Goal: Complete application form: Complete application form

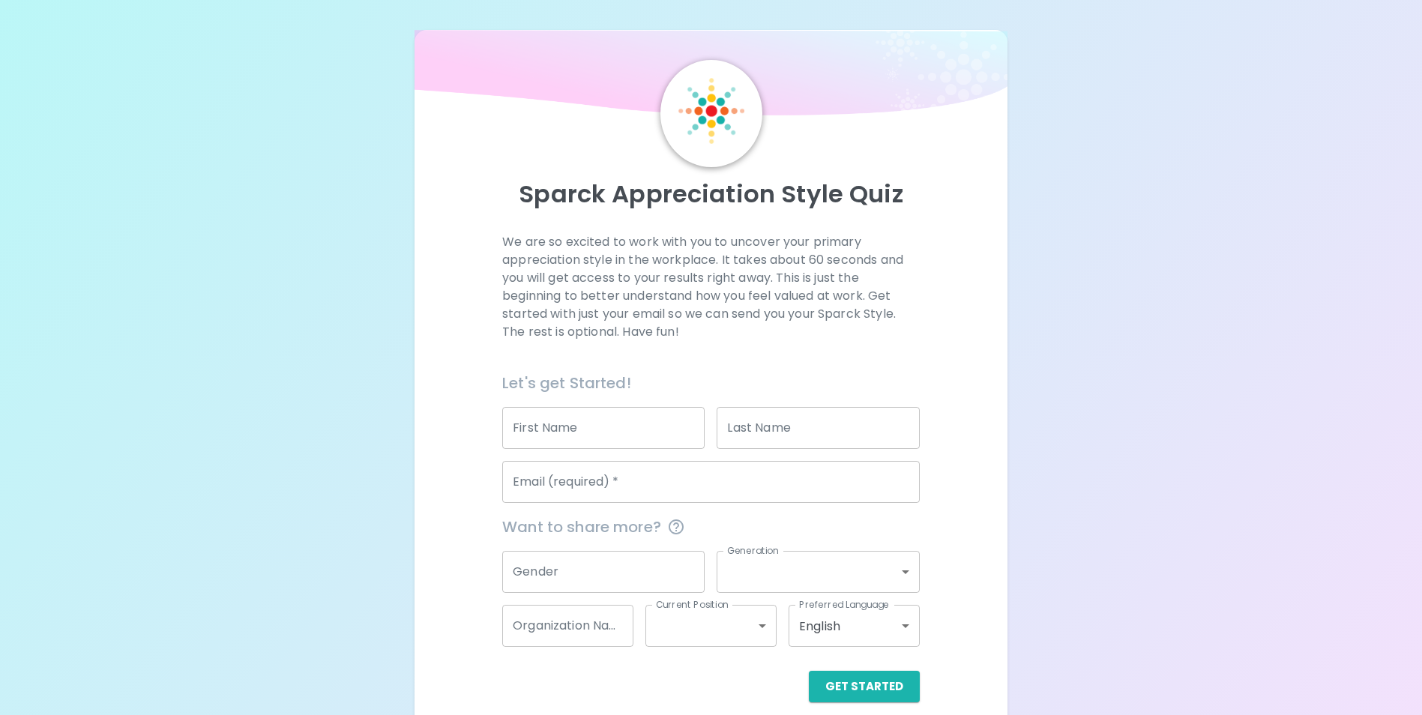
click at [530, 421] on input "First Name" at bounding box center [603, 428] width 202 height 42
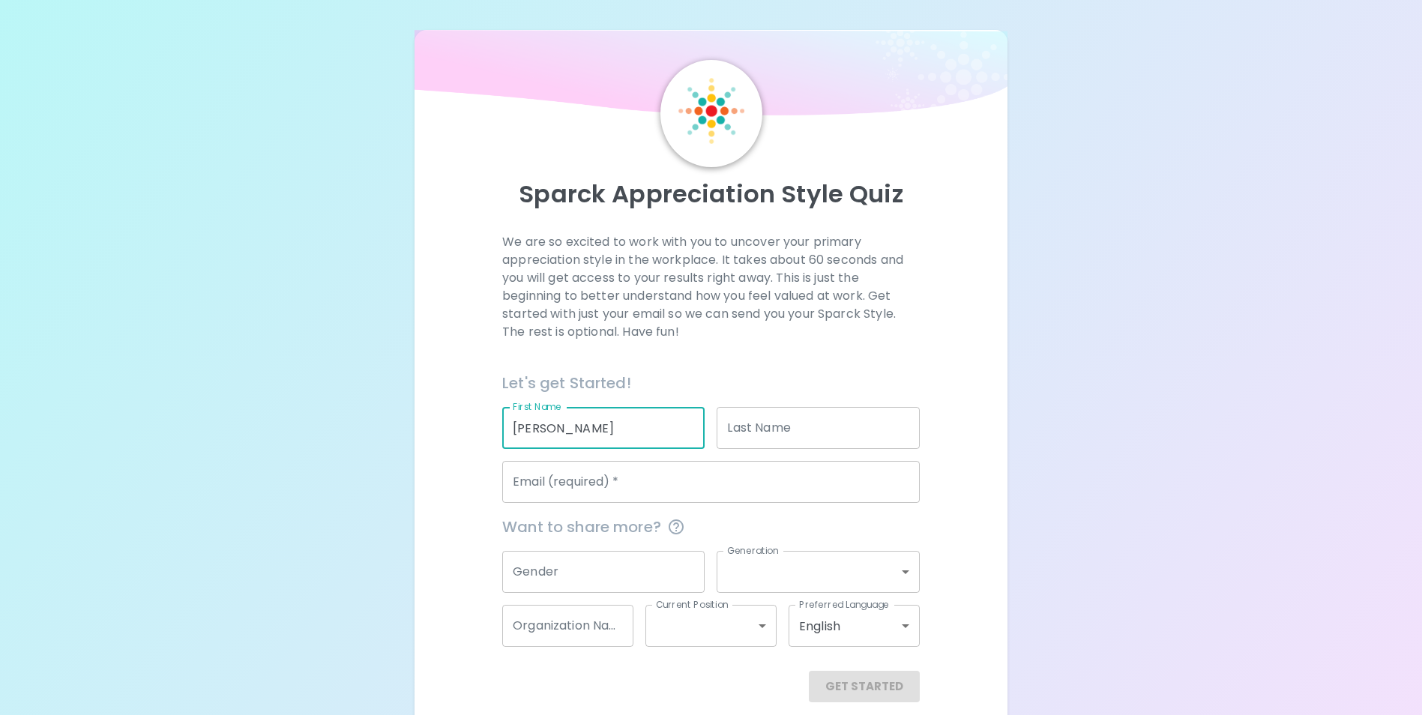
type input "[PERSON_NAME]"
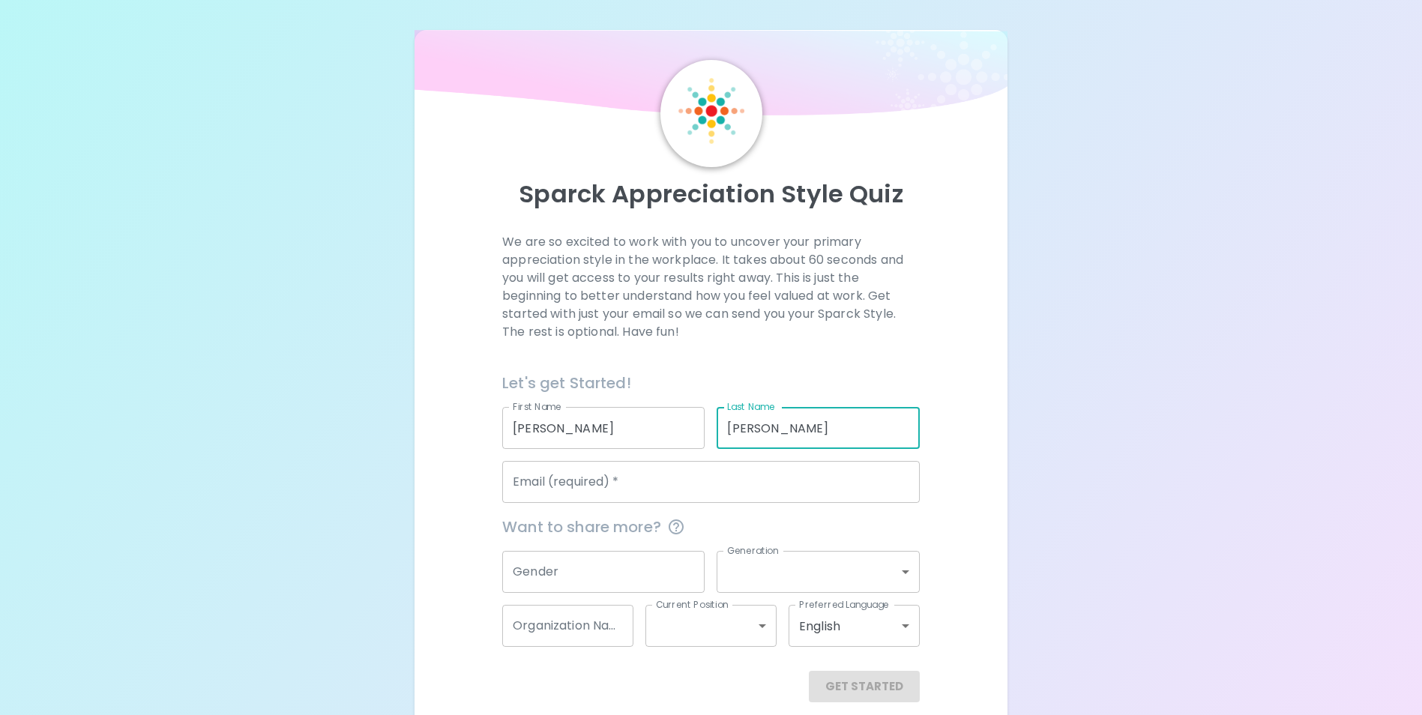
type input "[PERSON_NAME]"
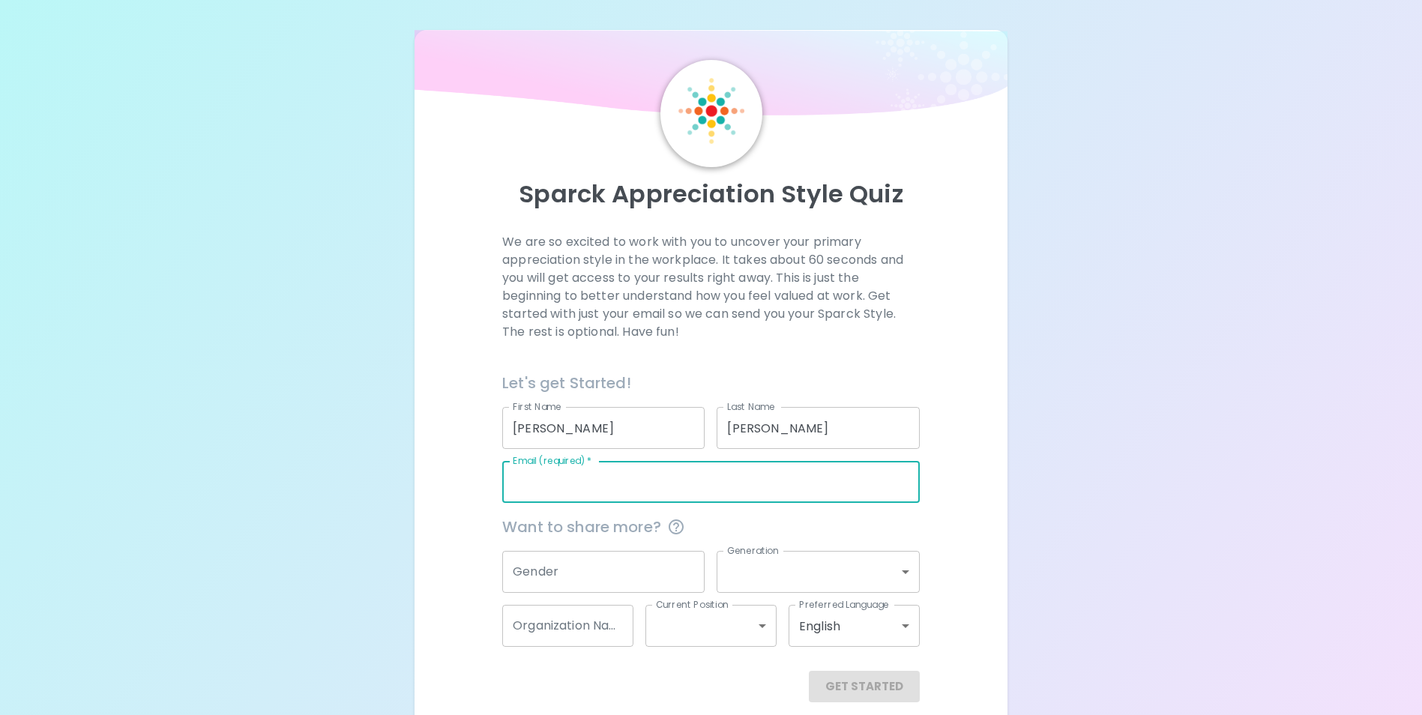
click at [679, 475] on input "Email (required)   *" at bounding box center [710, 482] width 417 height 42
type input "[PERSON_NAME][EMAIL_ADDRESS][PERSON_NAME][DOMAIN_NAME]"
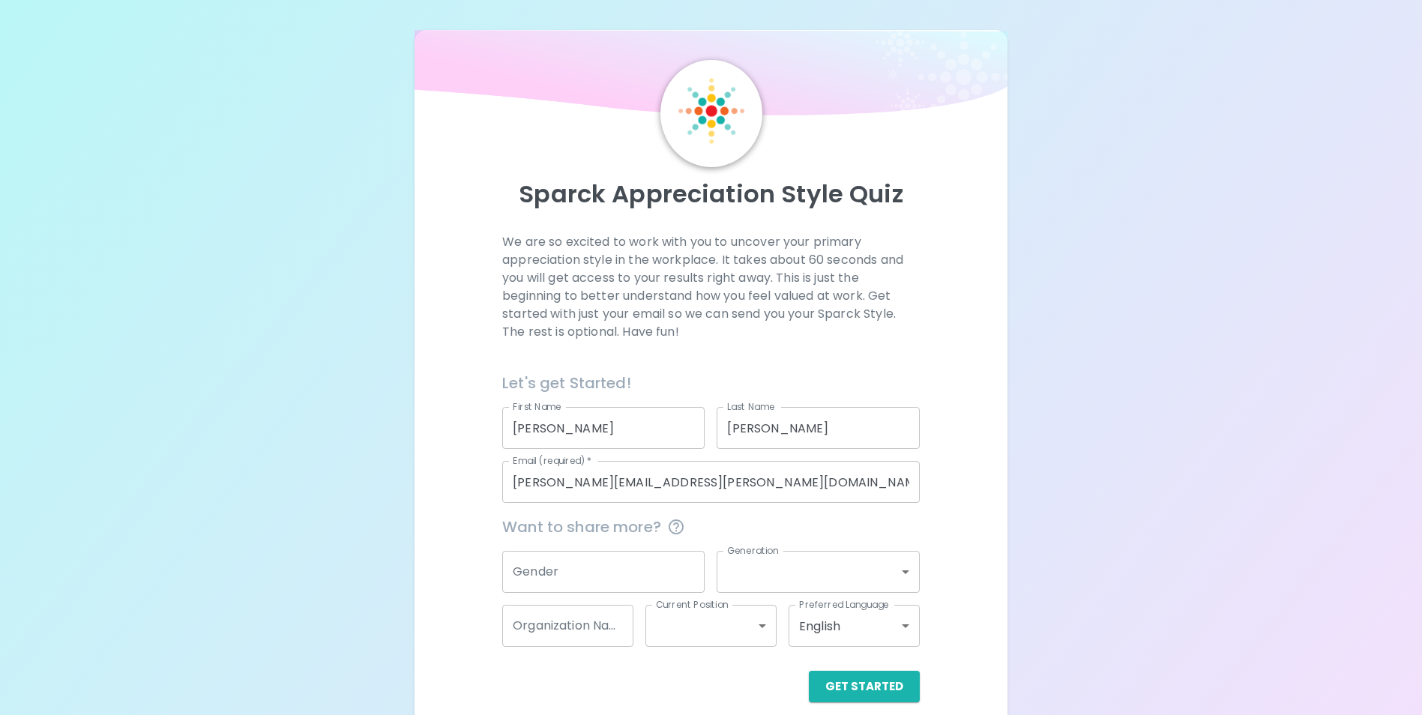
click at [956, 435] on div "We are so excited to work with you to uncover your primary appreciation style i…" at bounding box center [710, 467] width 556 height 469
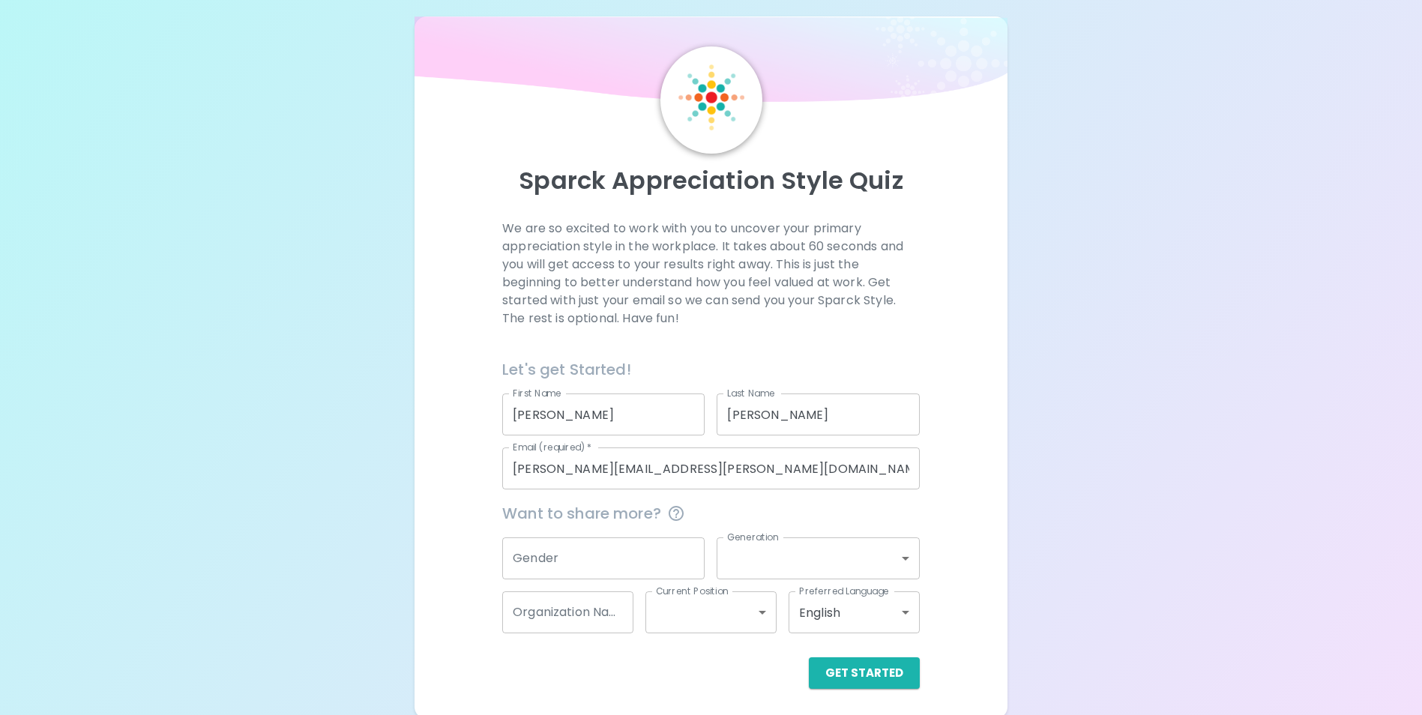
scroll to position [17, 0]
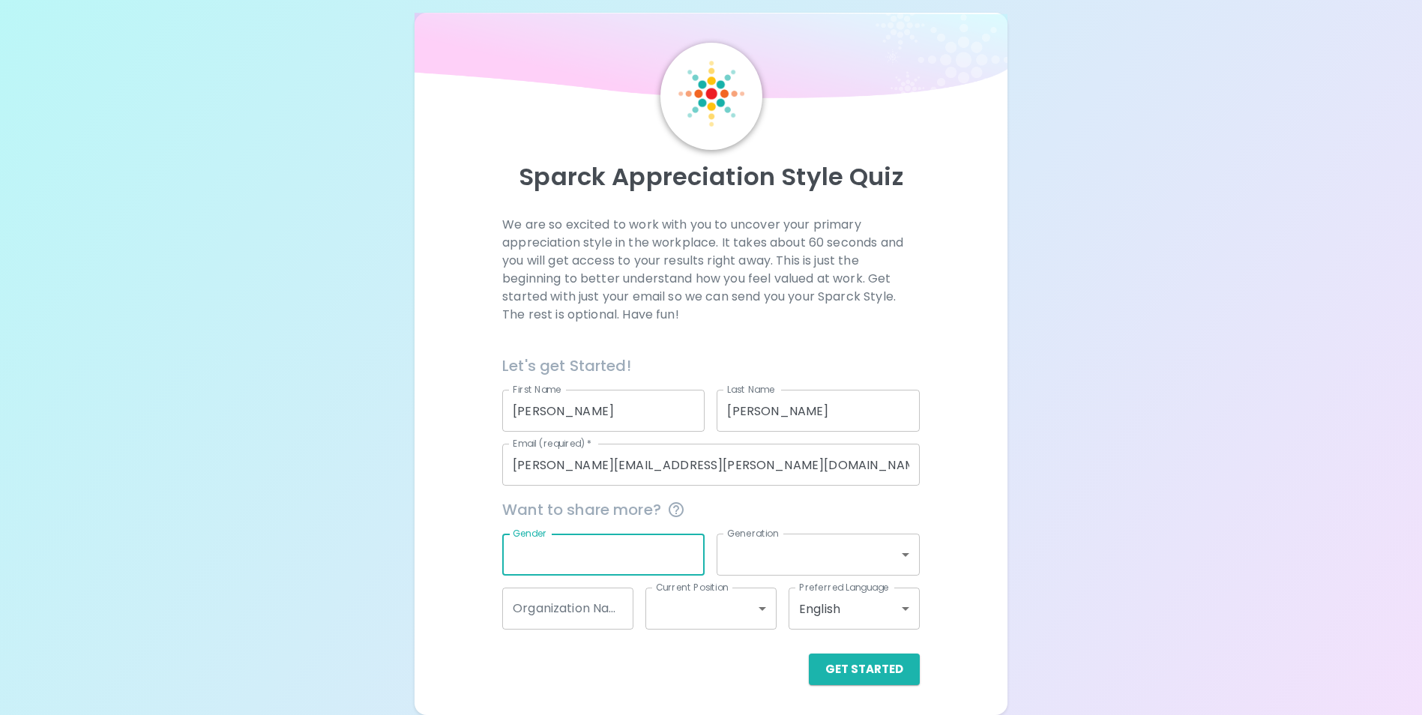
click at [580, 549] on input "Gender" at bounding box center [603, 555] width 202 height 42
type input "[DEMOGRAPHIC_DATA]"
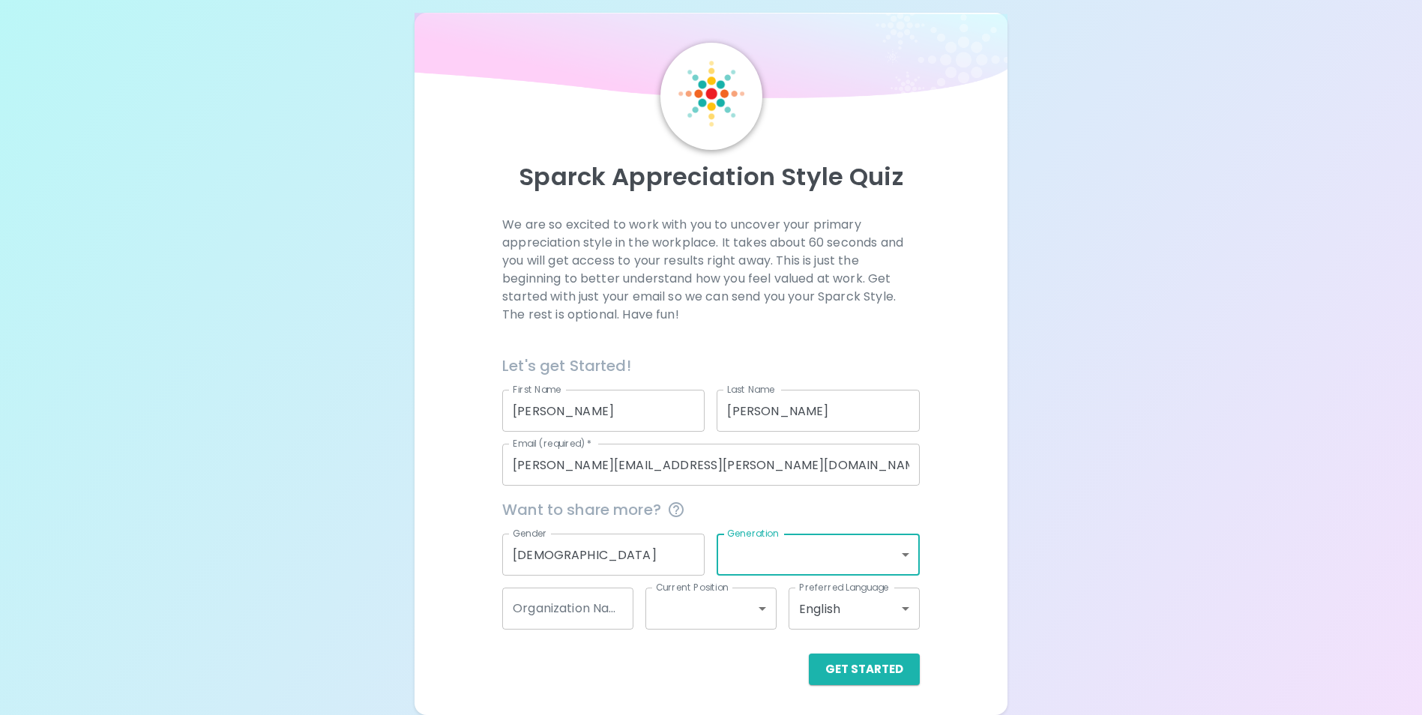
click at [900, 557] on body "Sparck Appreciation Style Quiz We are so excited to work with you to uncover yo…" at bounding box center [711, 349] width 1422 height 732
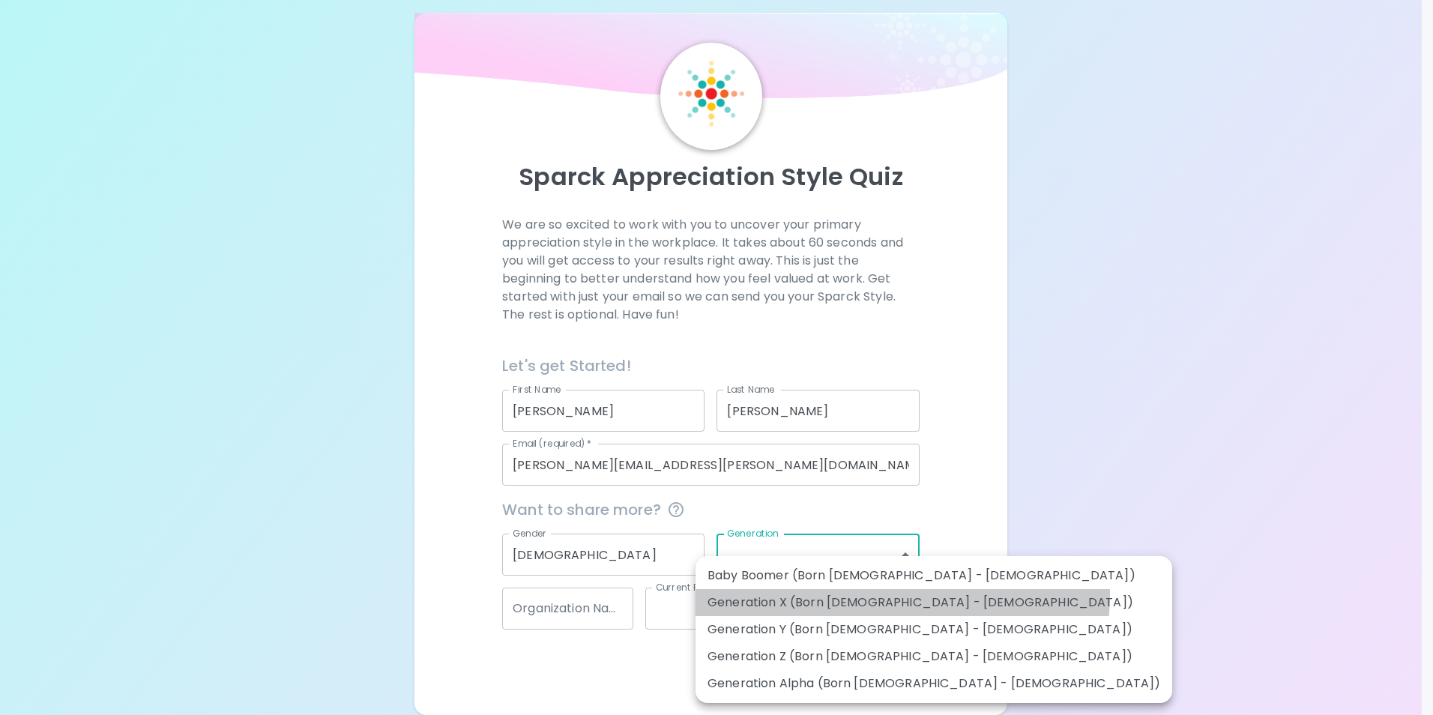
click at [902, 595] on li "Generation X (Born [DEMOGRAPHIC_DATA] - [DEMOGRAPHIC_DATA])" at bounding box center [934, 602] width 477 height 27
type input "generation_x"
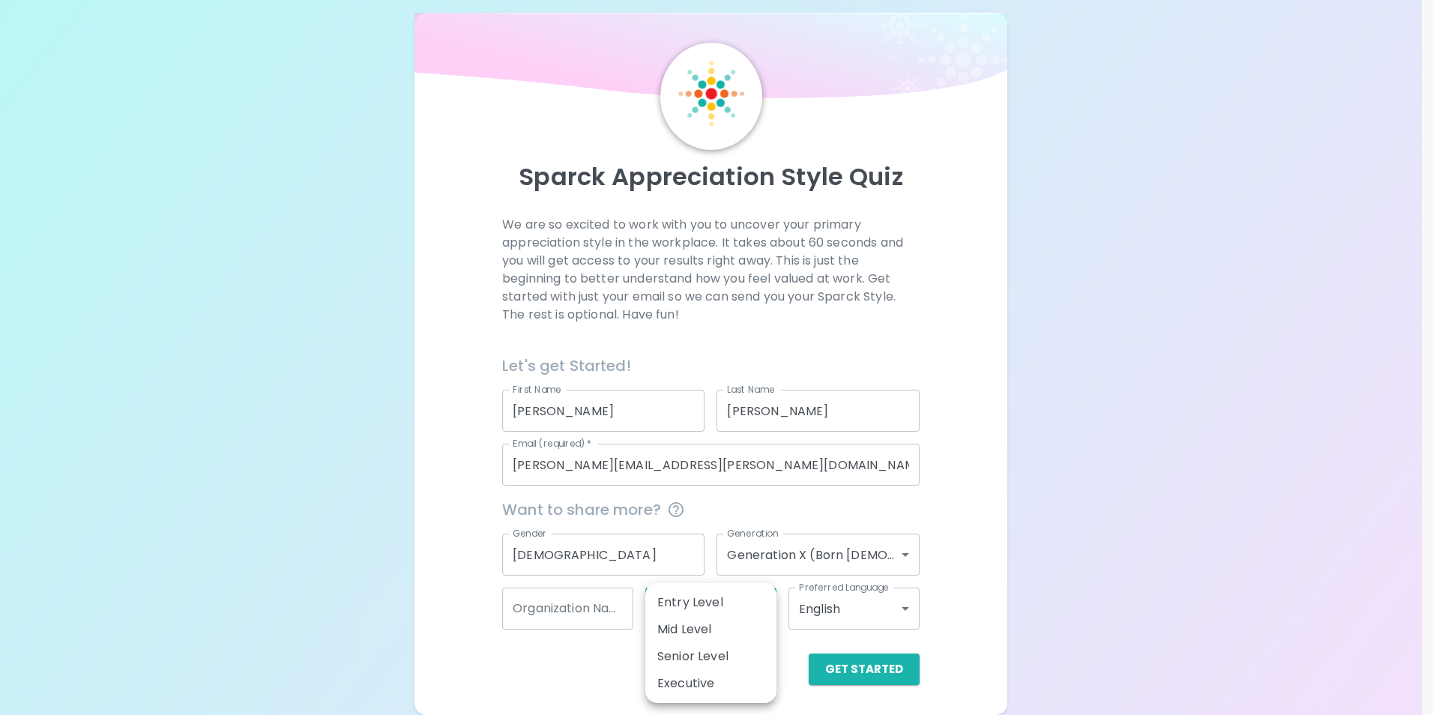
click at [752, 619] on body "Sparck Appreciation Style Quiz We are so excited to work with you to uncover yo…" at bounding box center [716, 349] width 1433 height 732
click at [934, 573] on div at bounding box center [716, 357] width 1433 height 715
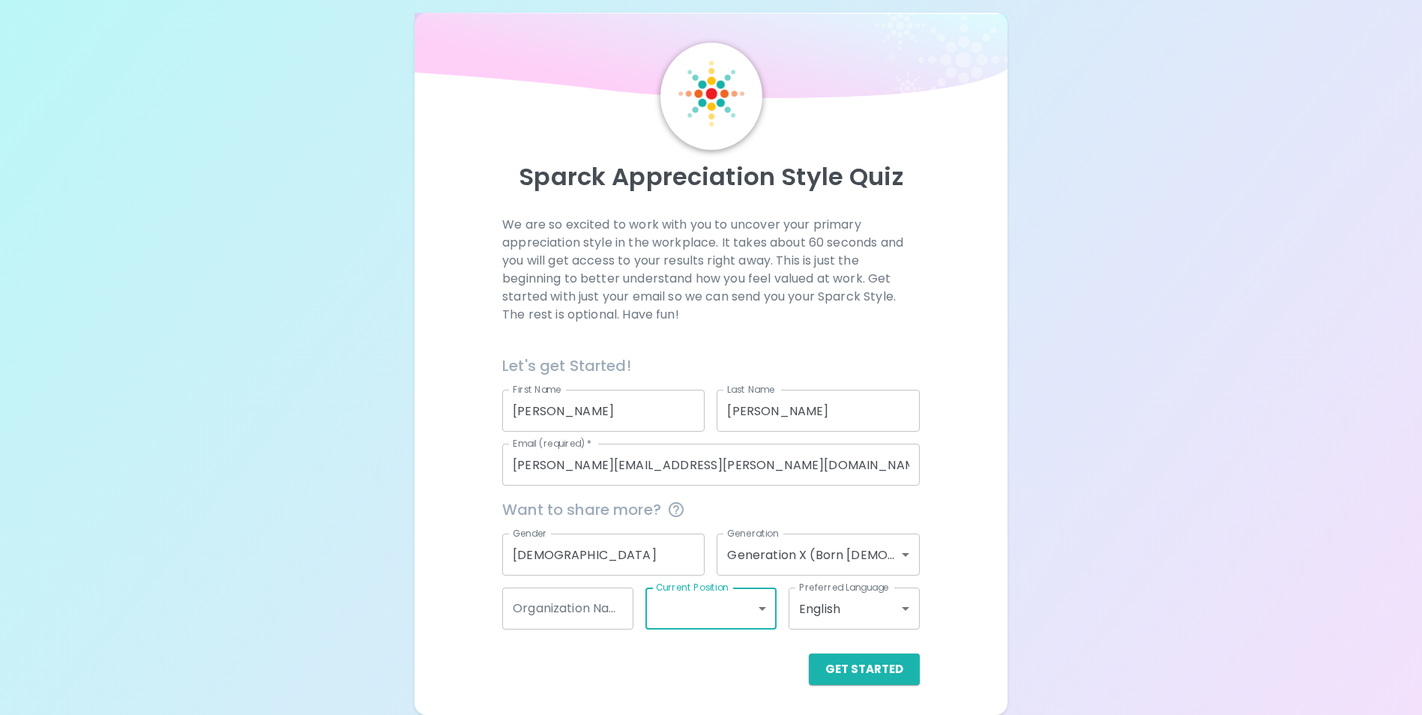
click at [764, 616] on body "Sparck Appreciation Style Quiz We are so excited to work with you to uncover yo…" at bounding box center [711, 349] width 1422 height 732
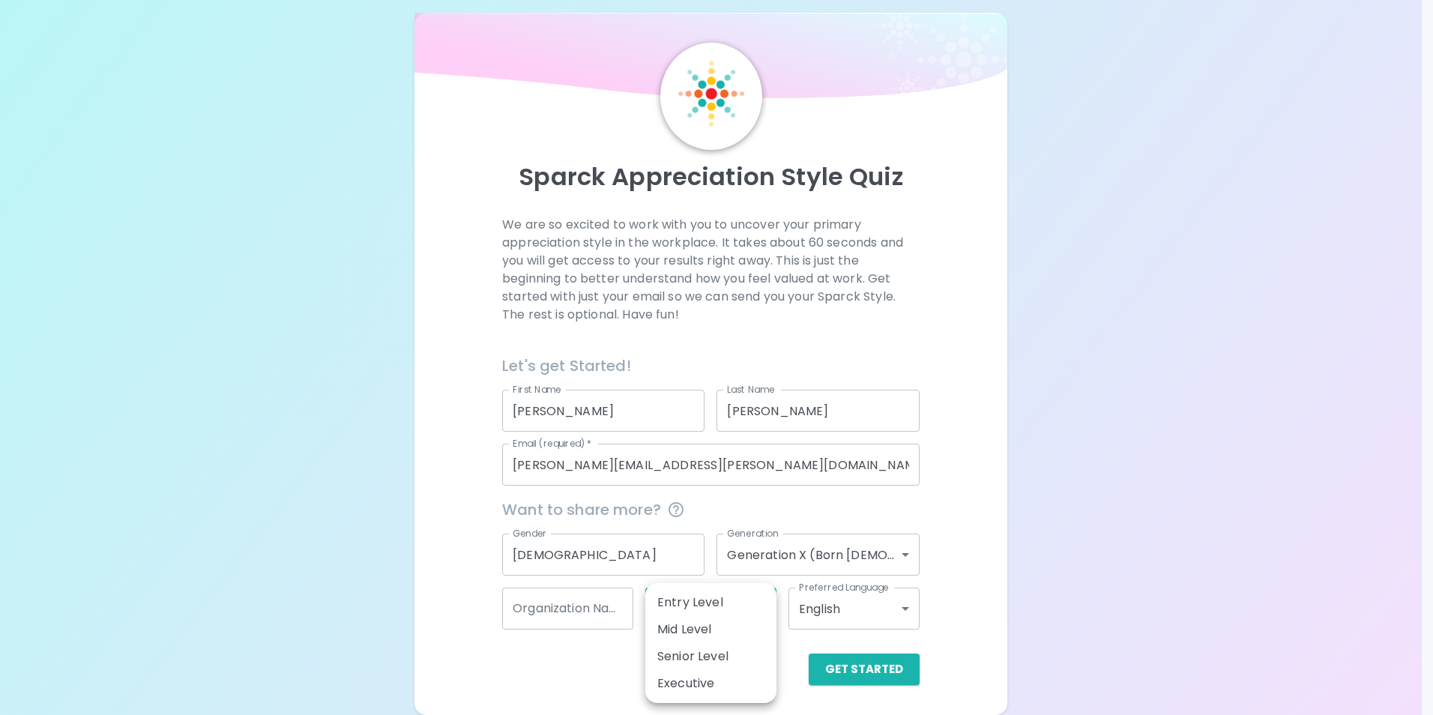
click at [734, 630] on li "Mid Level" at bounding box center [710, 629] width 131 height 27
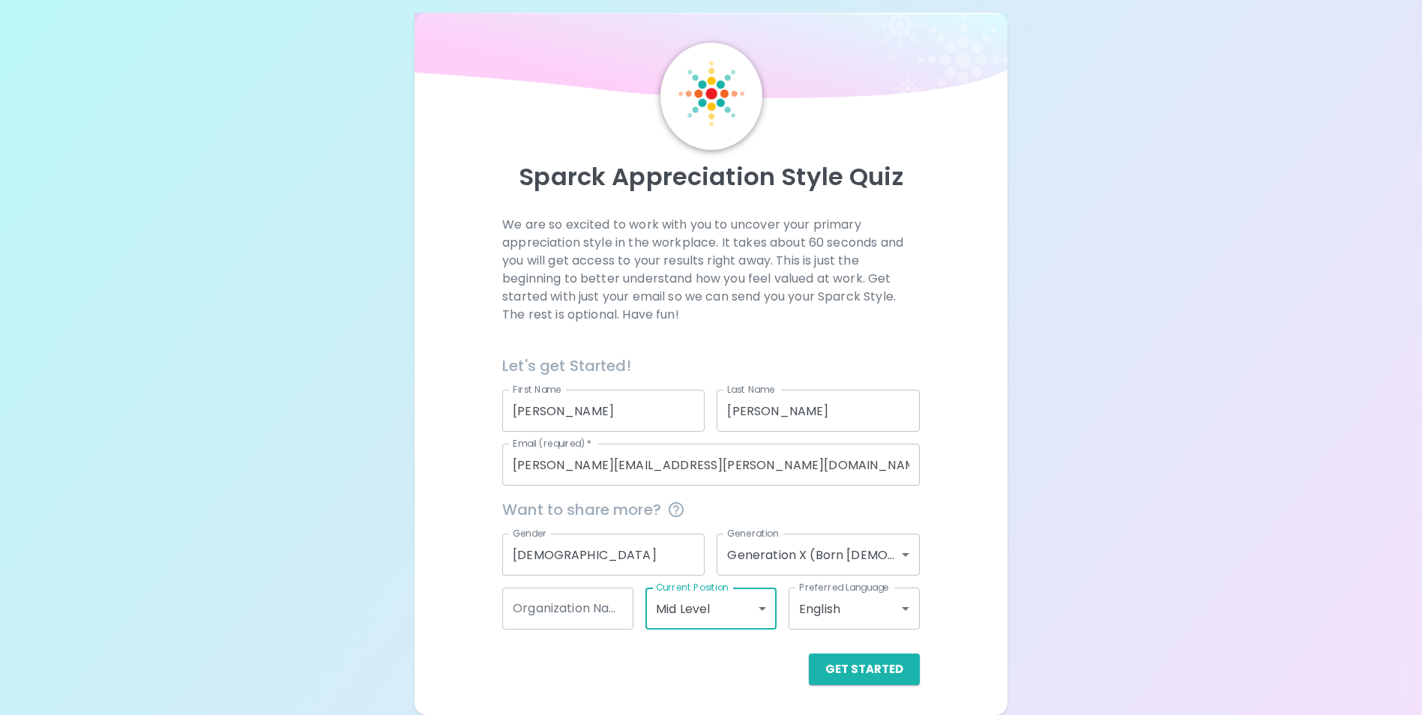
click at [936, 626] on div "We are so excited to work with you to uncover your primary appreciation style i…" at bounding box center [710, 450] width 556 height 469
click at [767, 614] on body "Sparck Appreciation Style Quiz We are so excited to work with you to uncover yo…" at bounding box center [711, 349] width 1422 height 732
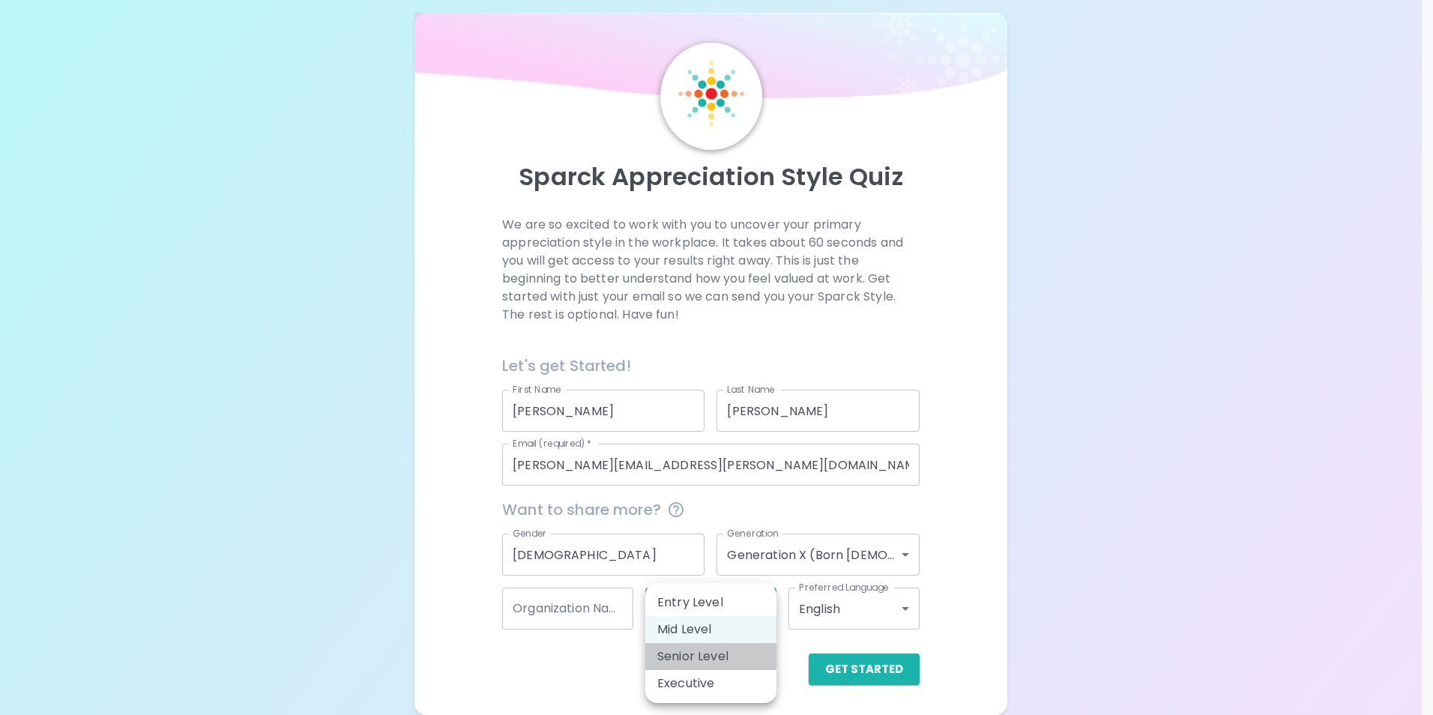
click at [699, 648] on li "Senior Level" at bounding box center [710, 656] width 131 height 27
type input "senior_level"
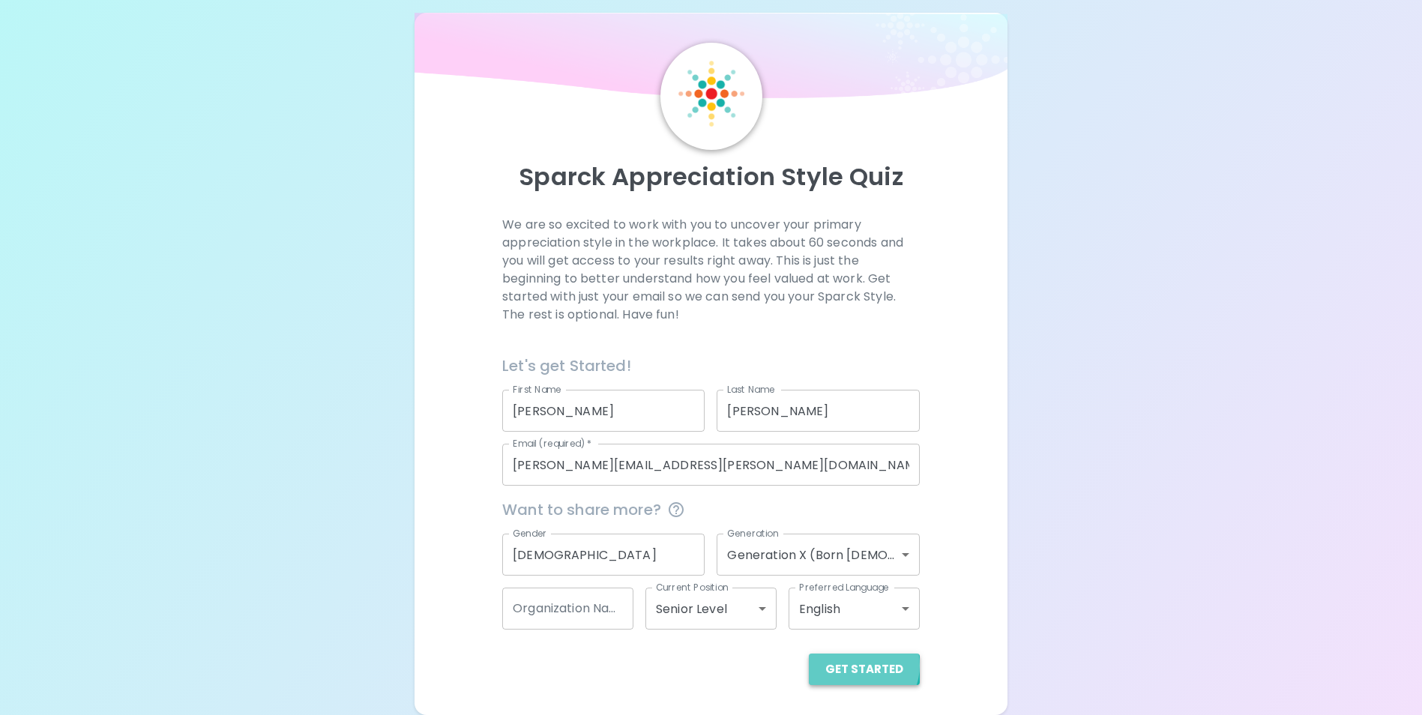
click at [863, 666] on button "Get Started" at bounding box center [864, 669] width 111 height 31
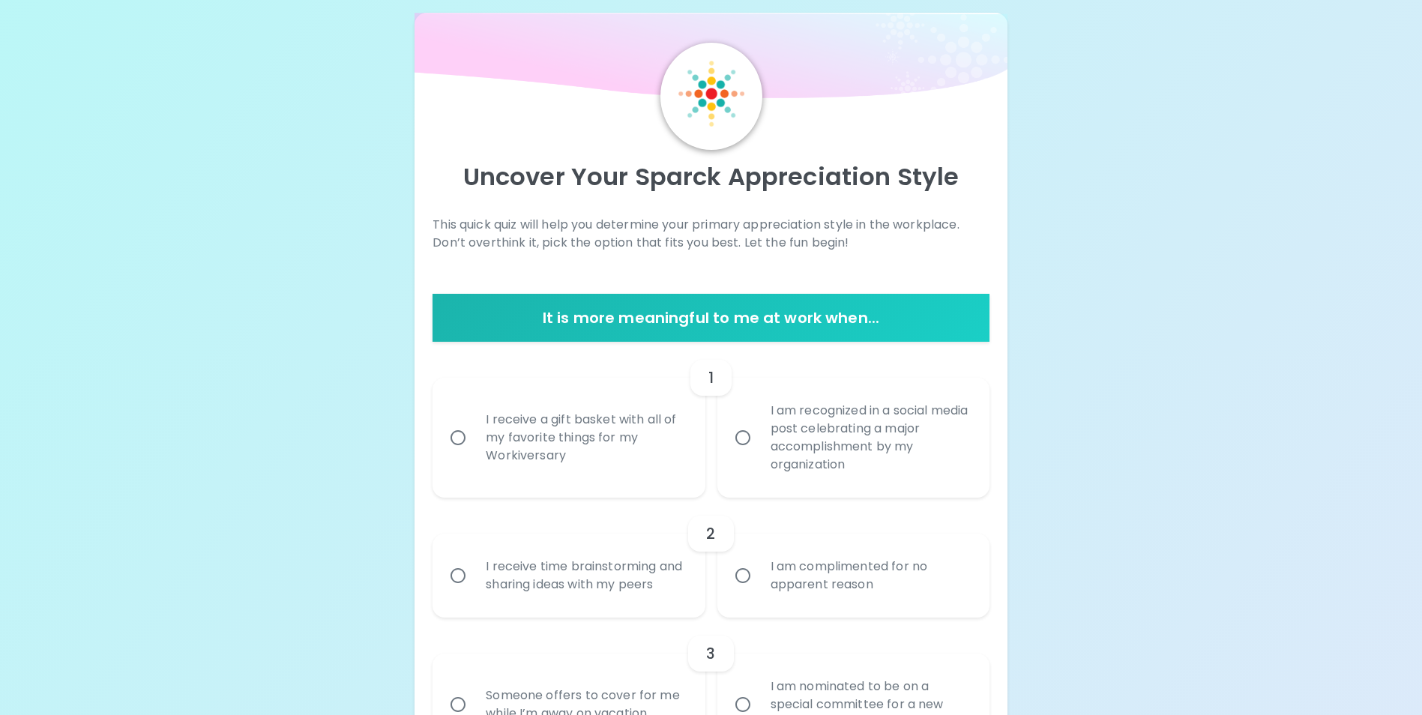
click at [744, 443] on input "I am recognized in a social media post celebrating a major accomplishment by my…" at bounding box center [742, 437] width 31 height 31
radio input "true"
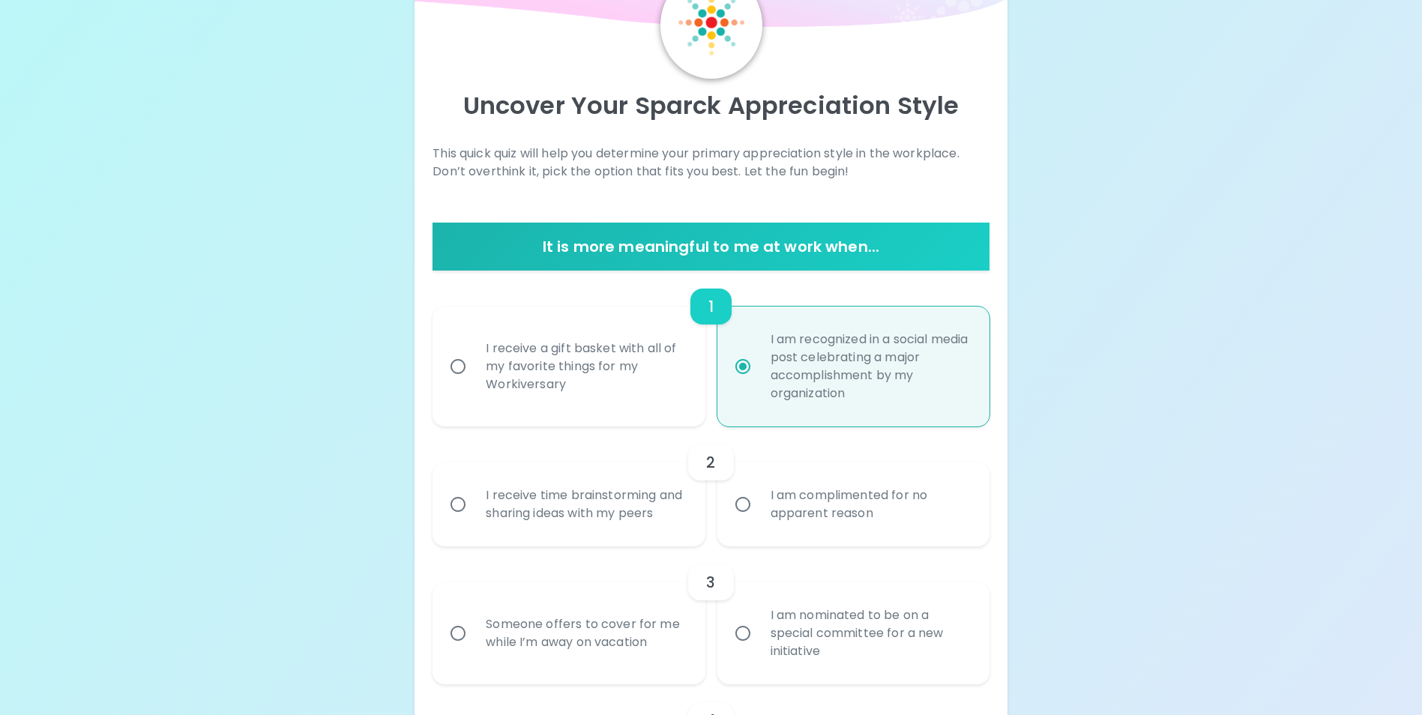
scroll to position [137, 0]
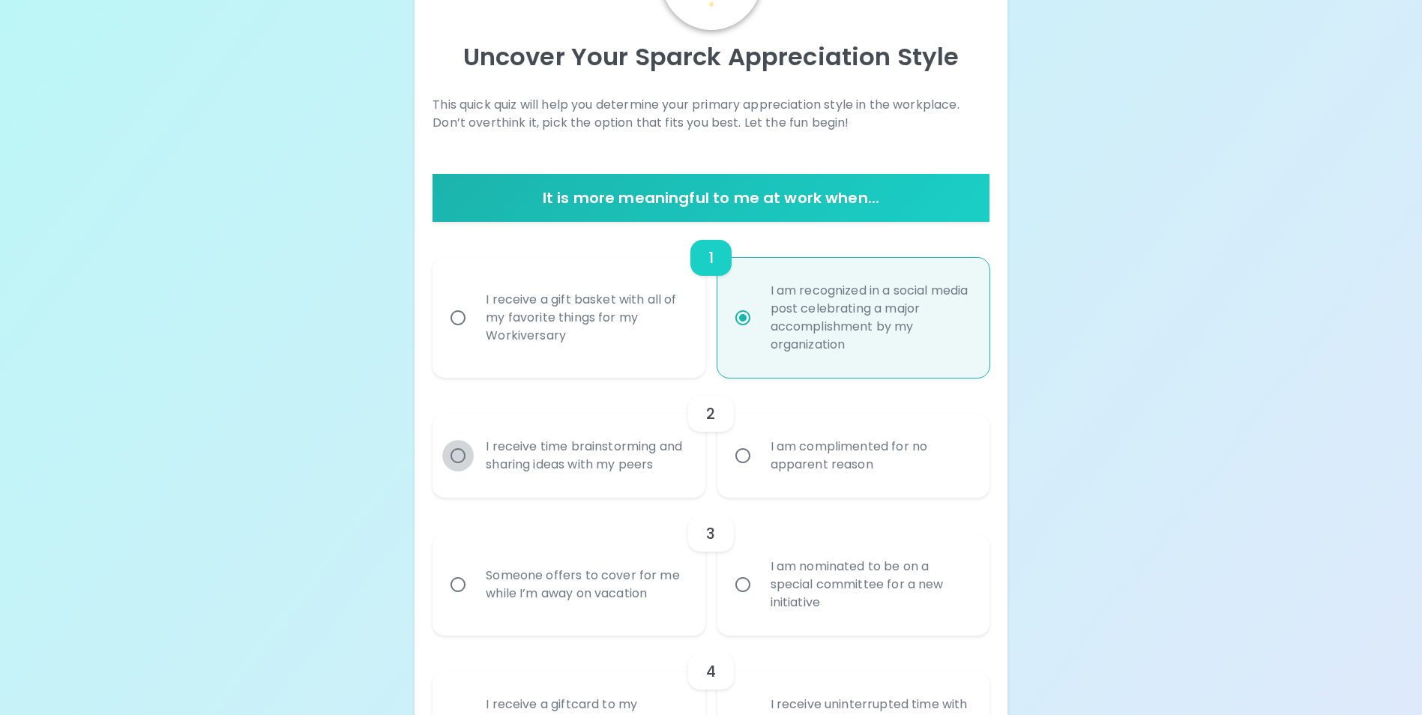
click at [454, 463] on input "I receive time brainstorming and sharing ideas with my peers" at bounding box center [457, 455] width 31 height 31
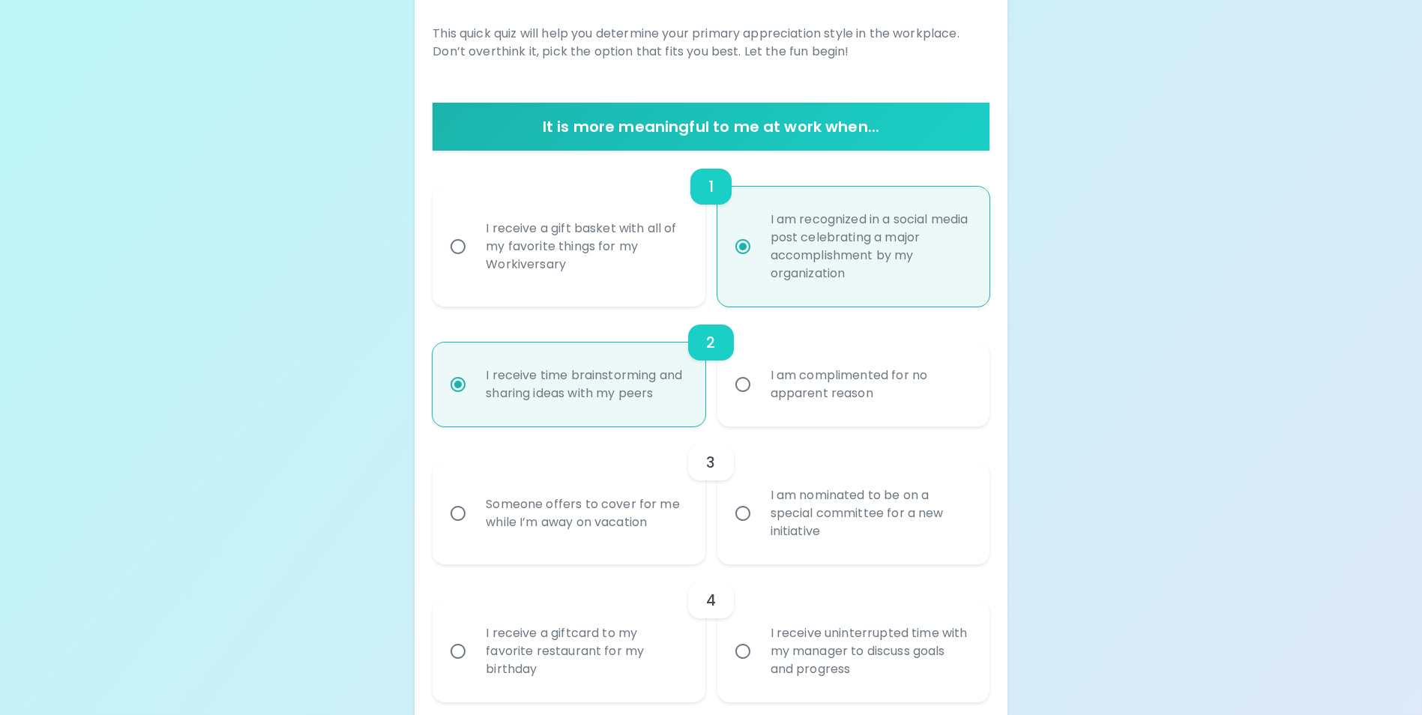
scroll to position [257, 0]
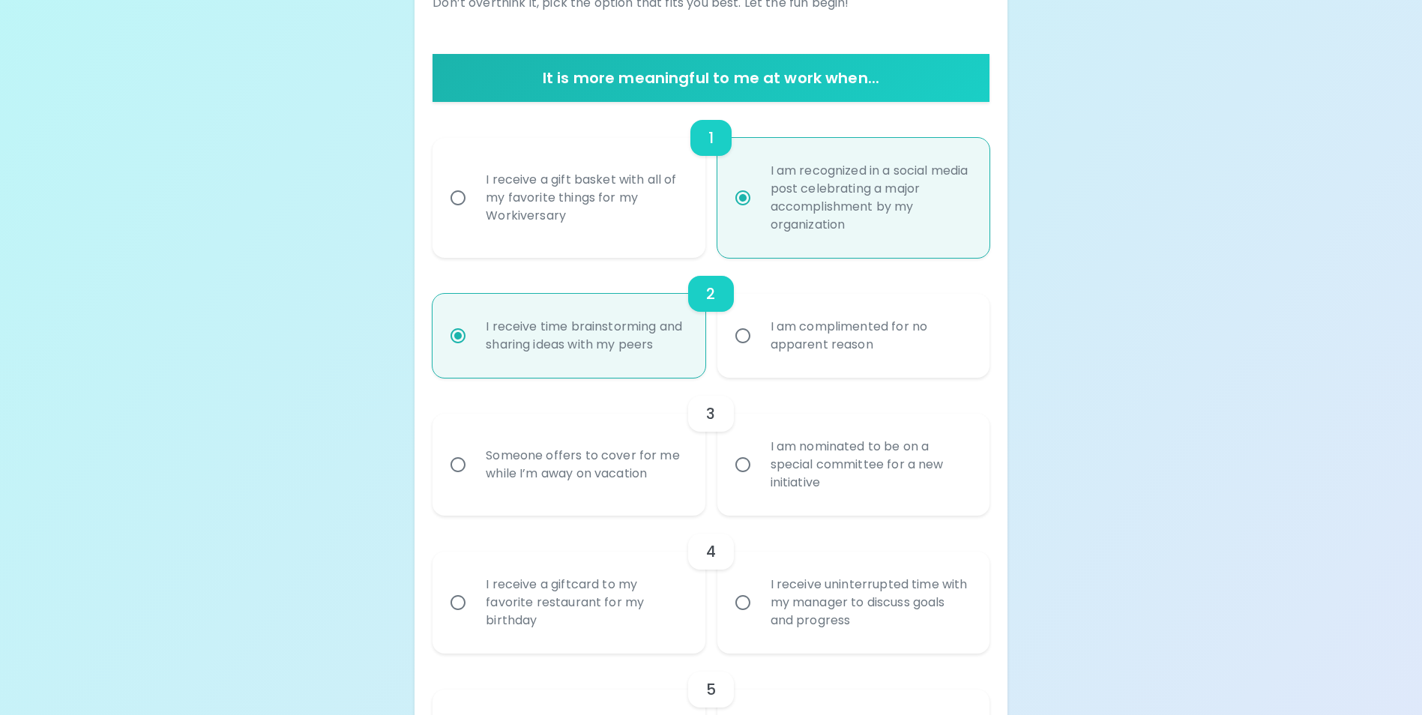
radio input "true"
click at [456, 480] on input "Someone offers to cover for me while I’m away on vacation" at bounding box center [457, 464] width 31 height 31
radio input "false"
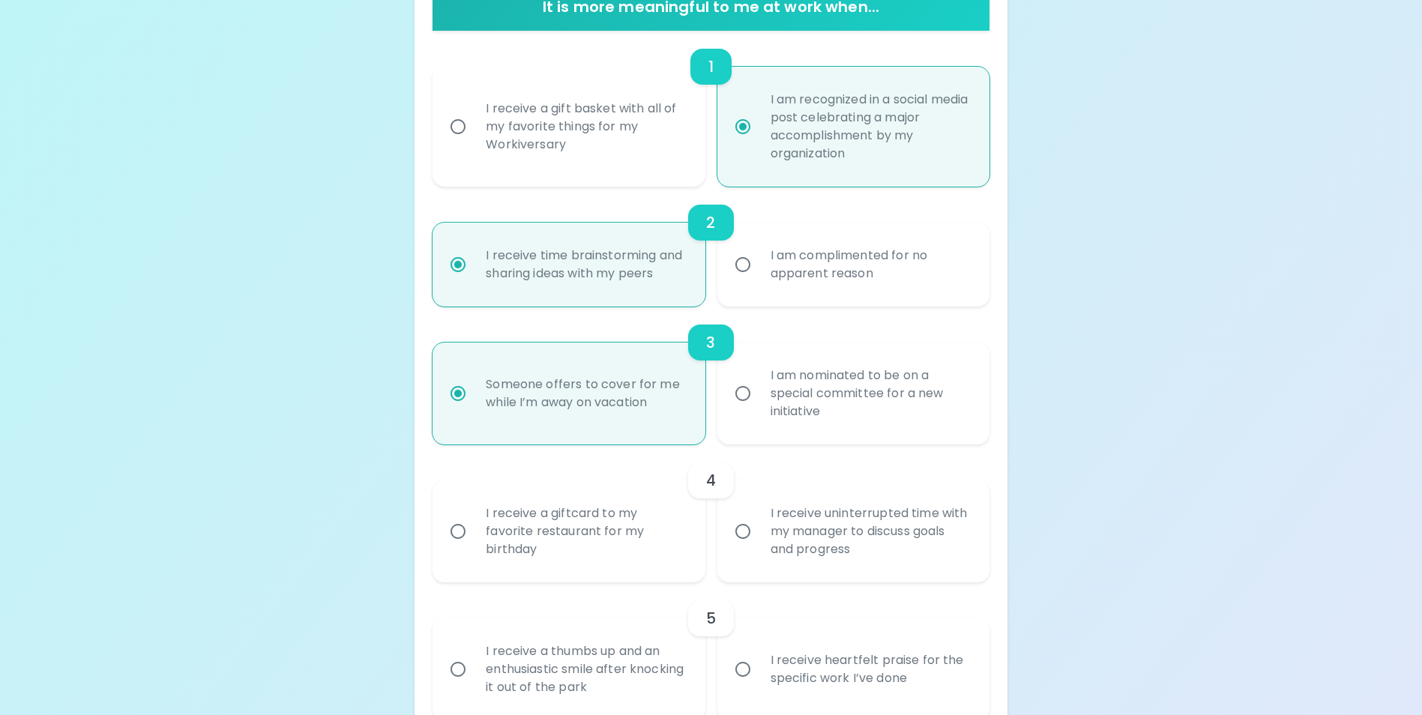
scroll to position [377, 0]
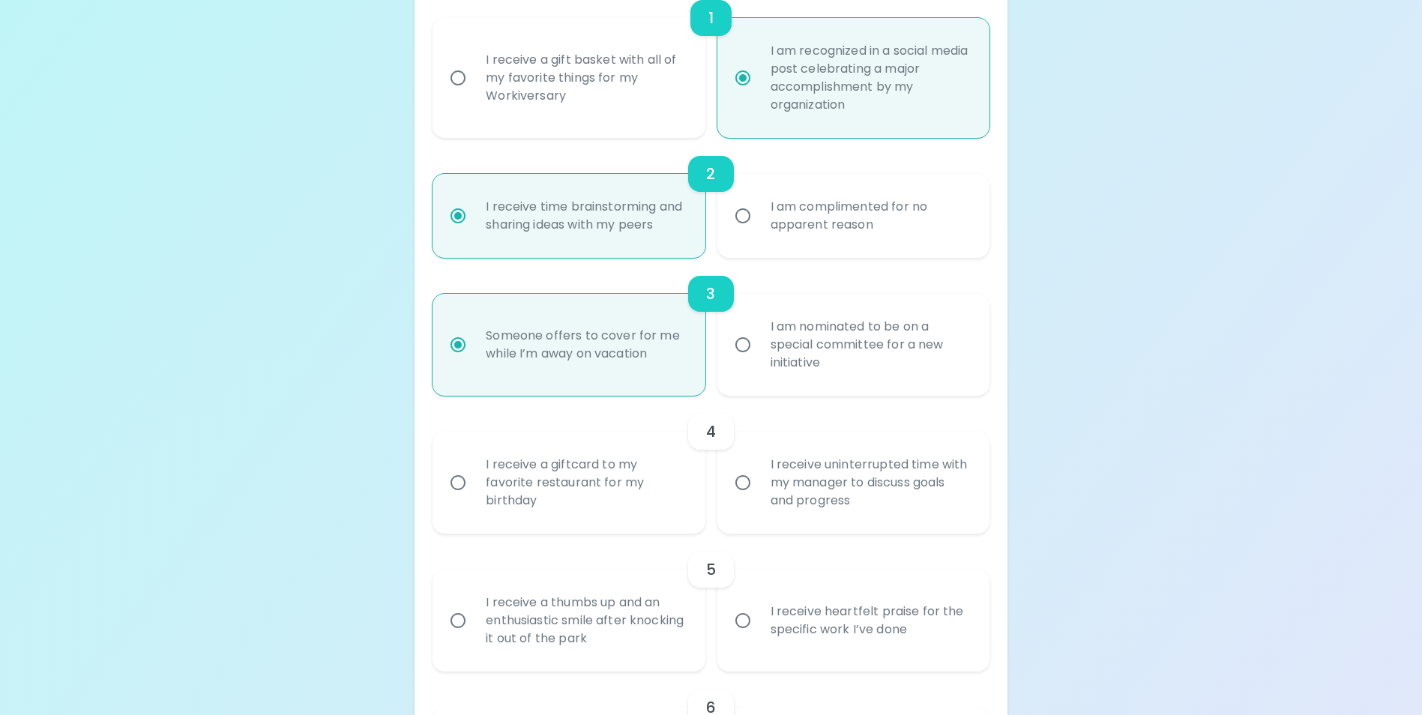
radio input "true"
click at [743, 498] on input "I receive uninterrupted time with my manager to discuss goals and progress" at bounding box center [742, 482] width 31 height 31
radio input "false"
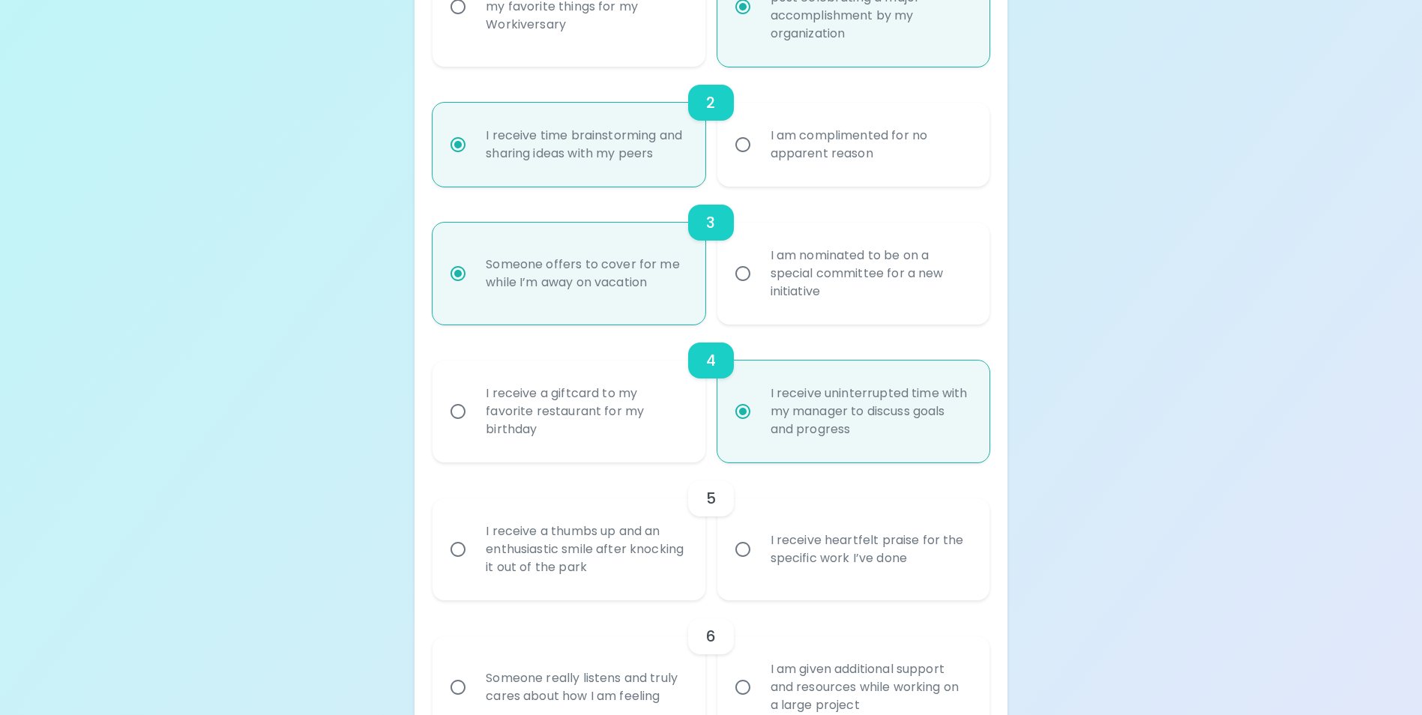
scroll to position [497, 0]
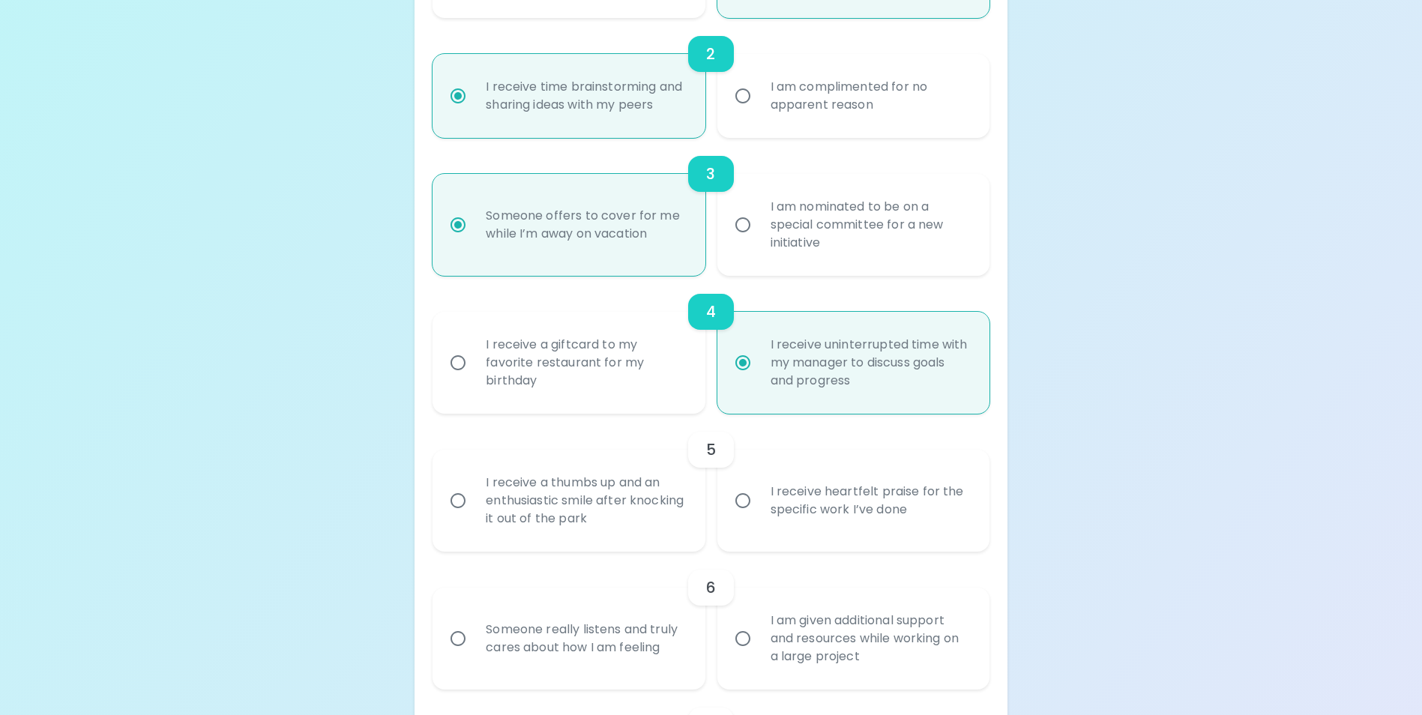
radio input "true"
click at [743, 516] on input "I receive heartfelt praise for the specific work I’ve done" at bounding box center [742, 500] width 31 height 31
radio input "false"
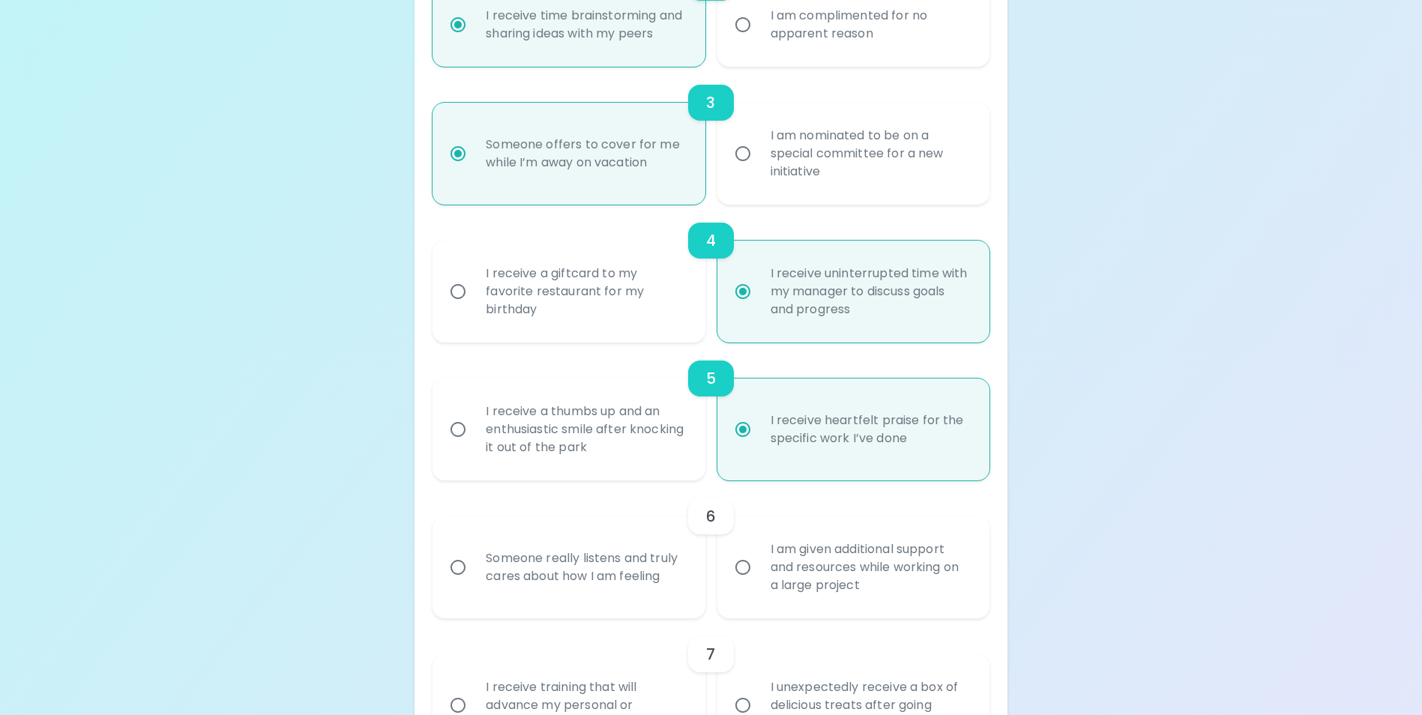
scroll to position [617, 0]
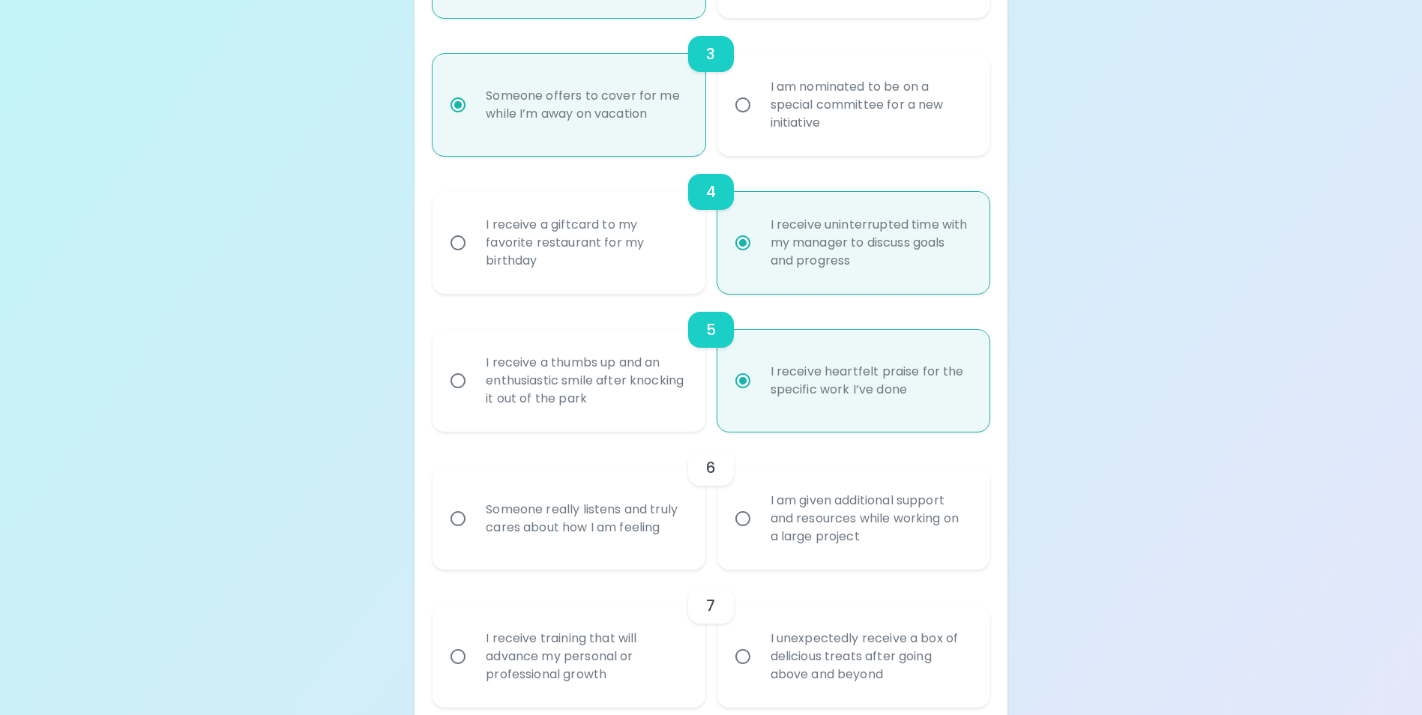
radio input "true"
click at [459, 534] on input "Someone really listens and truly cares about how I am feeling" at bounding box center [457, 518] width 31 height 31
radio input "false"
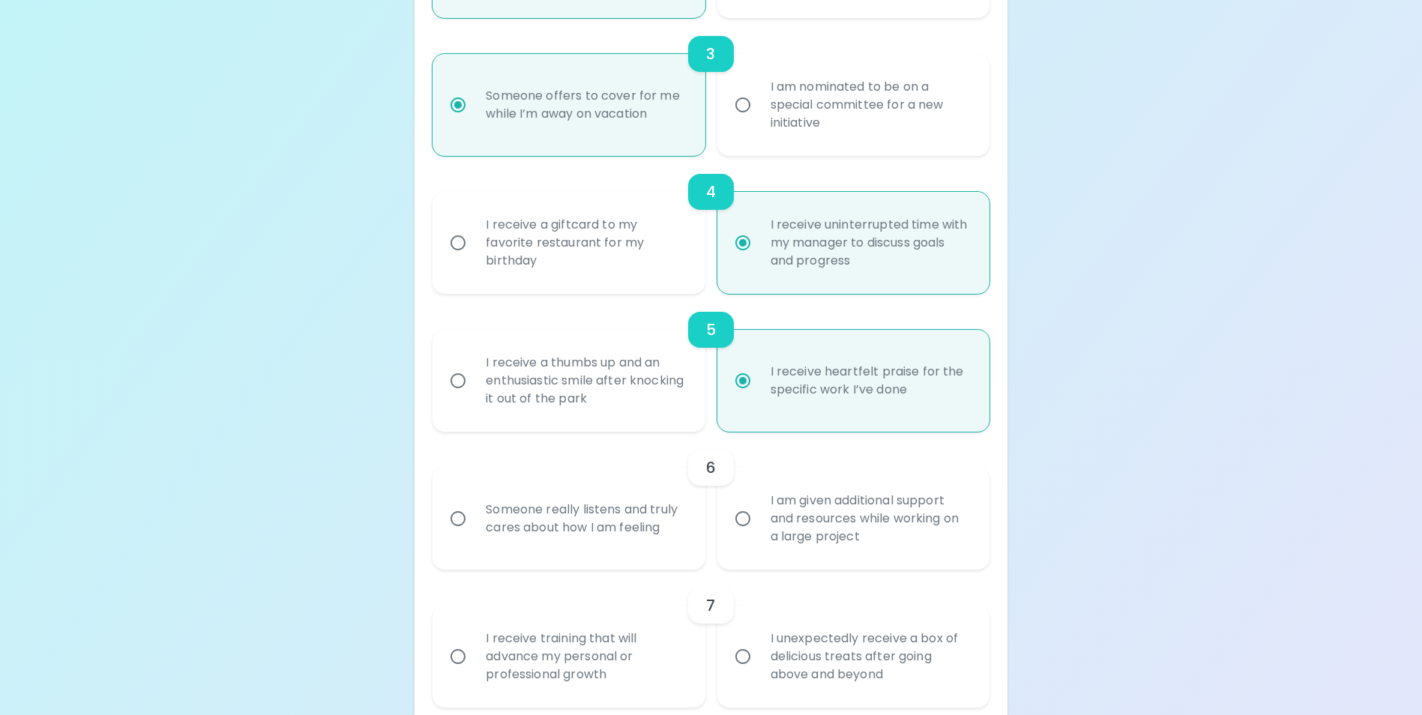
radio input "false"
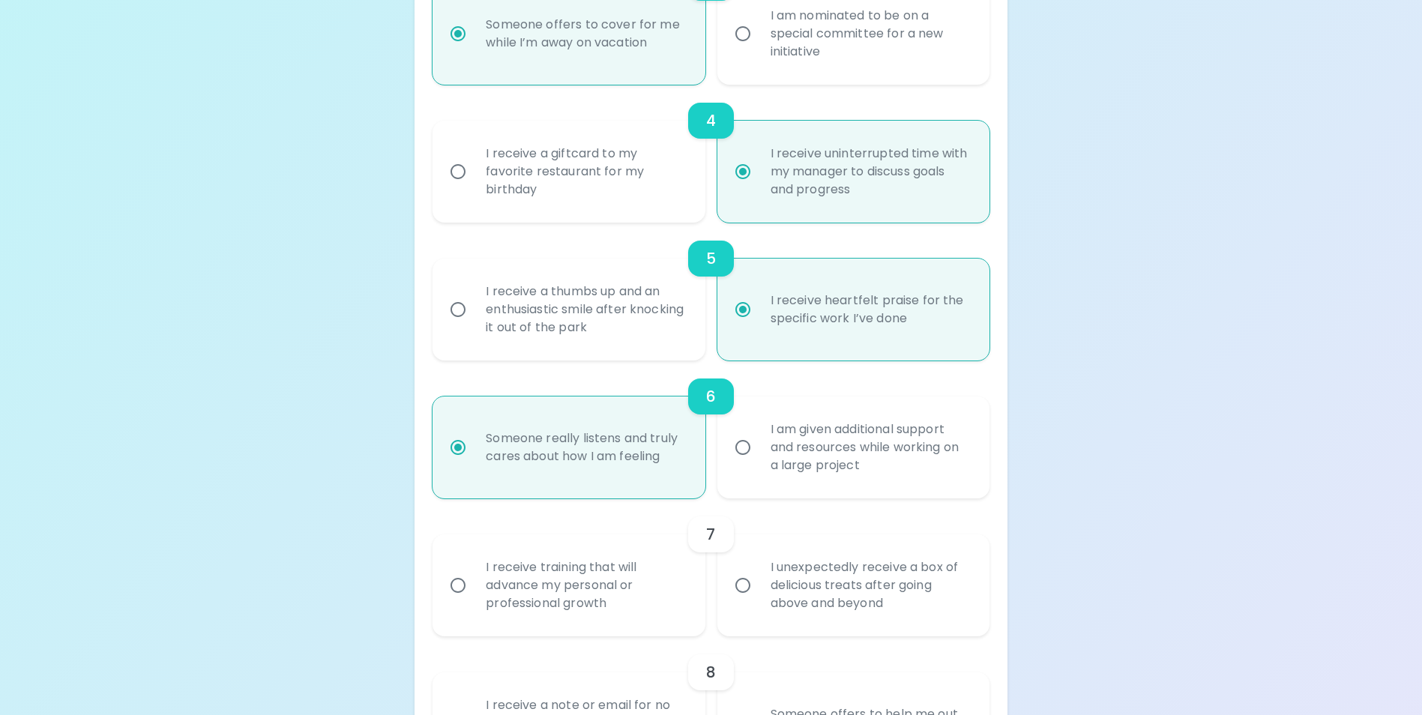
scroll to position [737, 0]
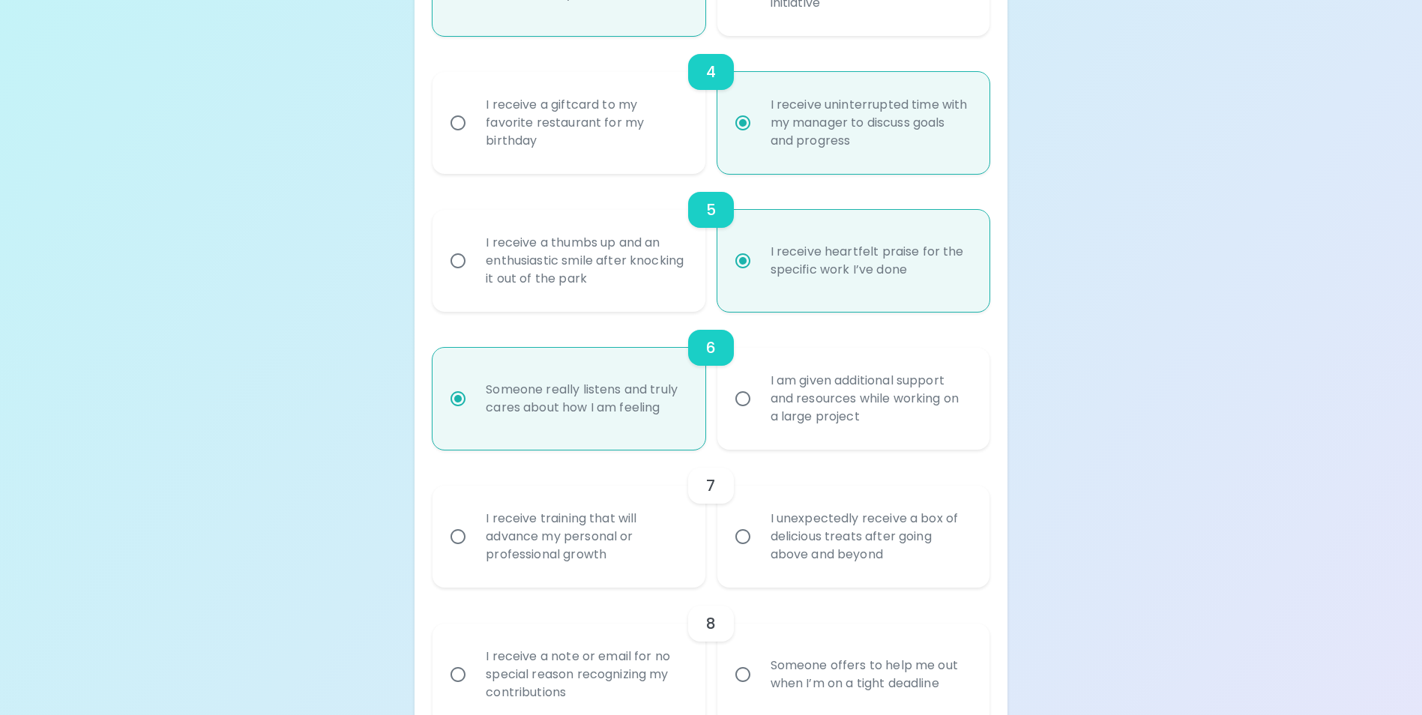
radio input "true"
click at [464, 552] on input "I receive training that will advance my personal or professional growth" at bounding box center [457, 536] width 31 height 31
radio input "false"
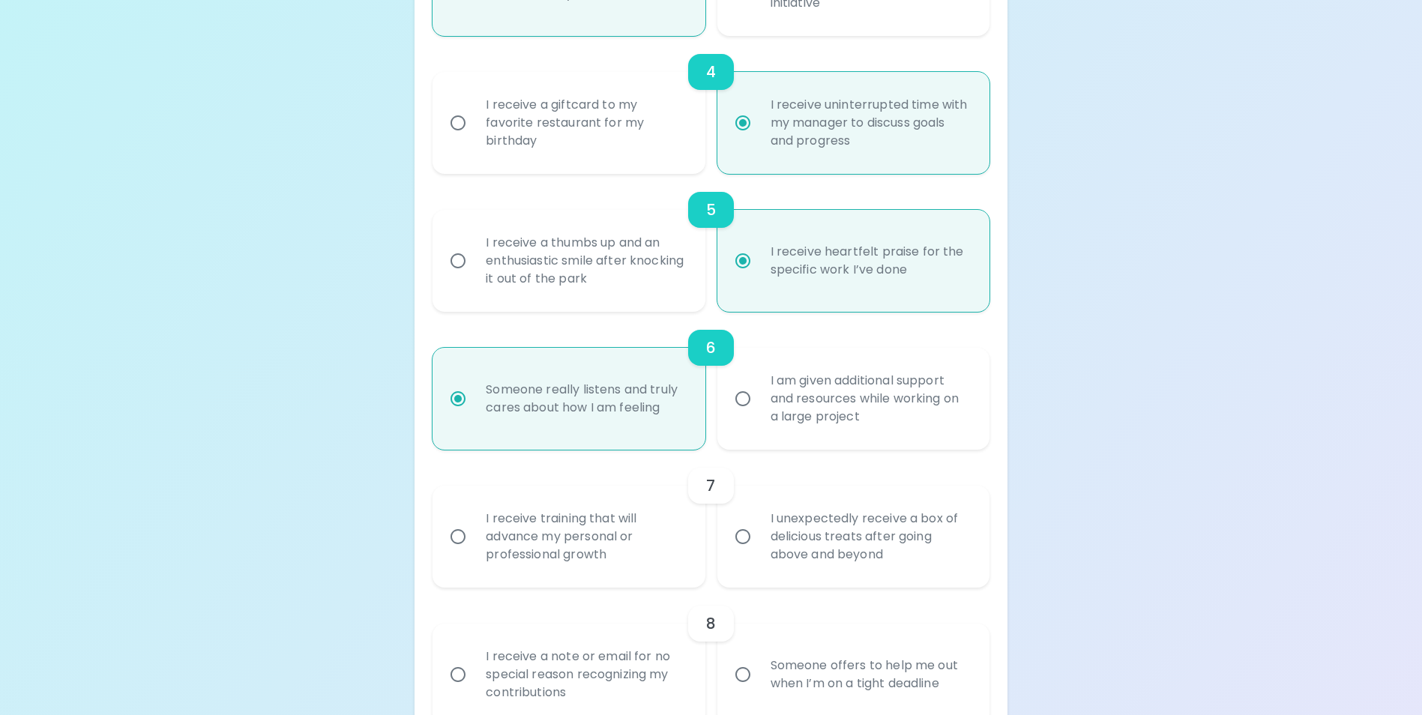
radio input "false"
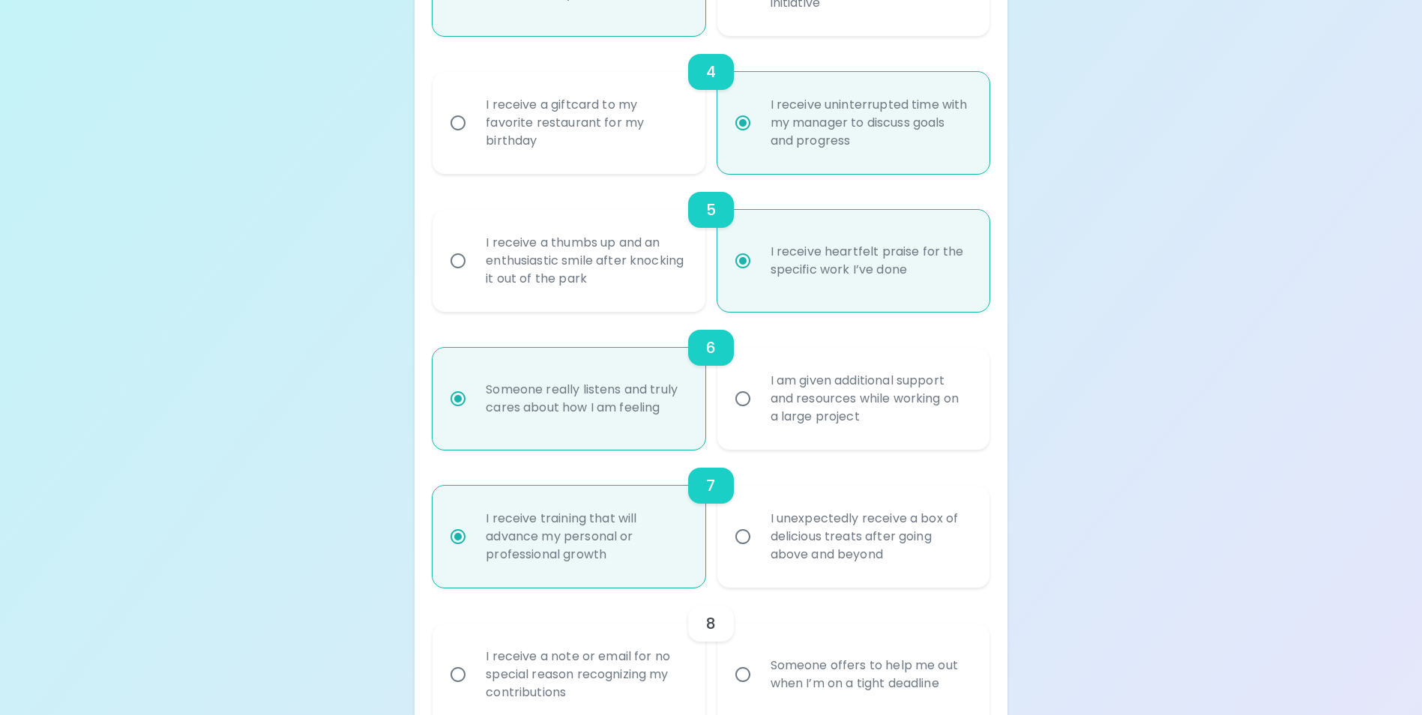
scroll to position [857, 0]
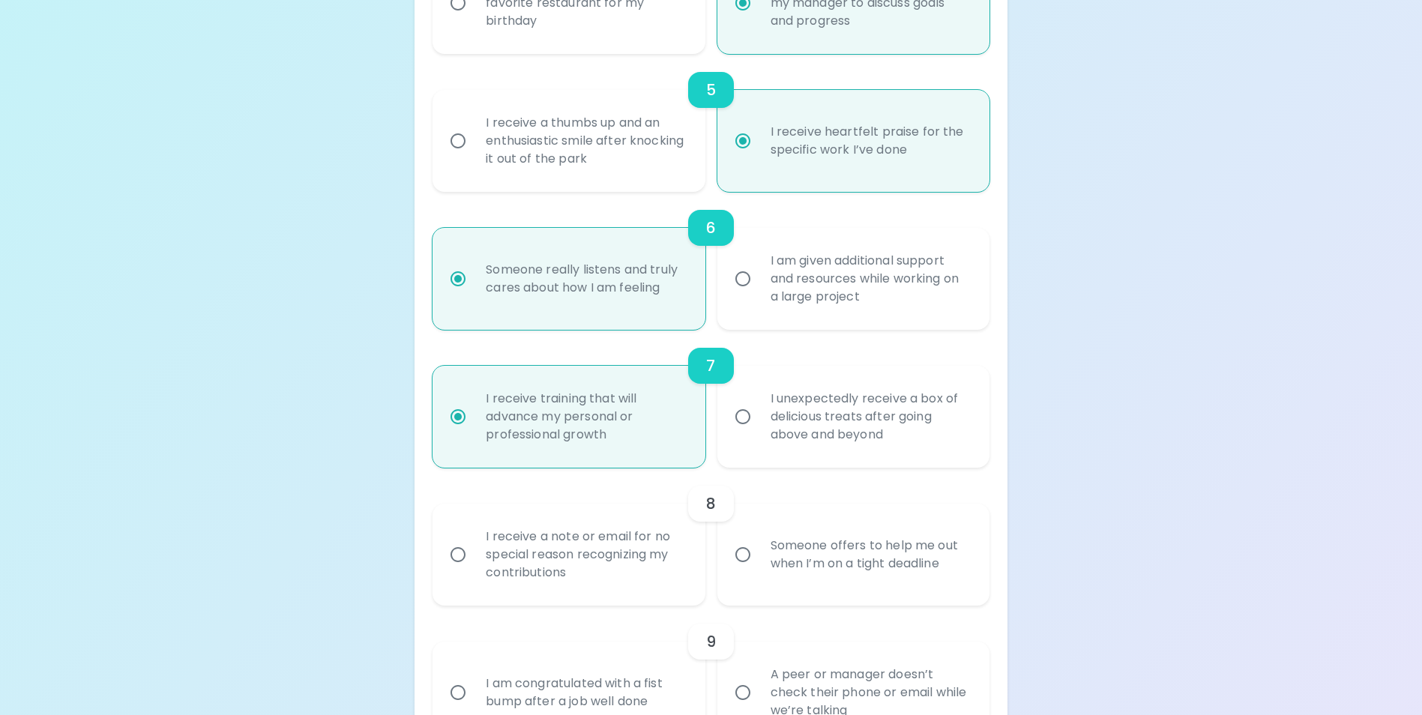
radio input "true"
click at [745, 570] on input "Someone offers to help me out when I’m on a tight deadline" at bounding box center [742, 554] width 31 height 31
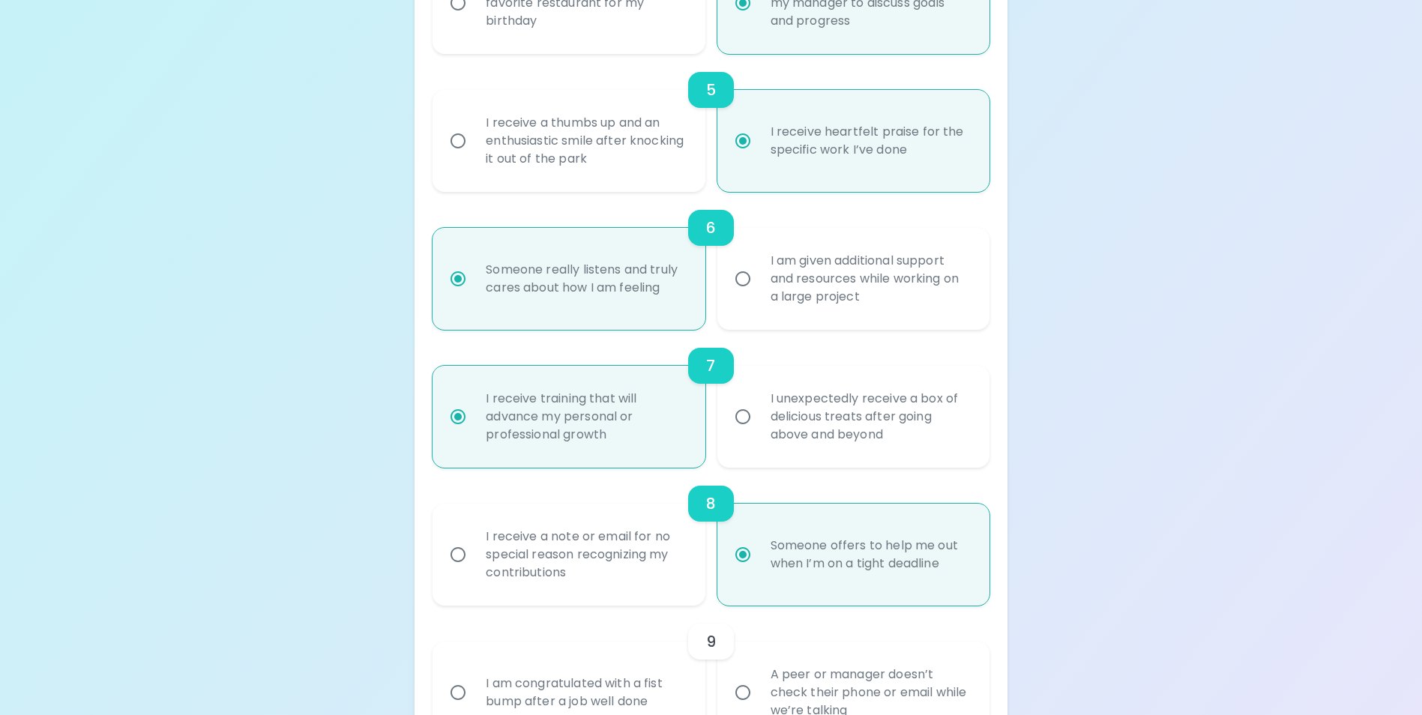
radio input "false"
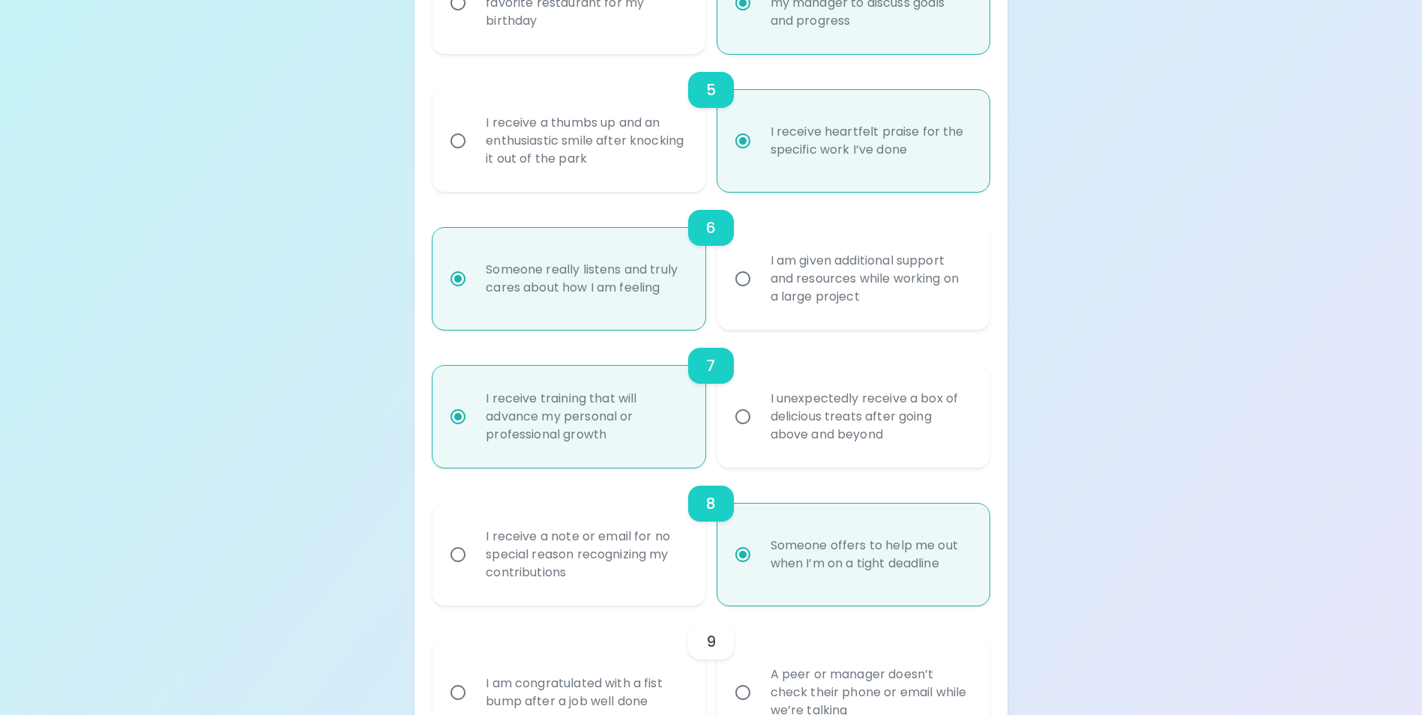
radio input "false"
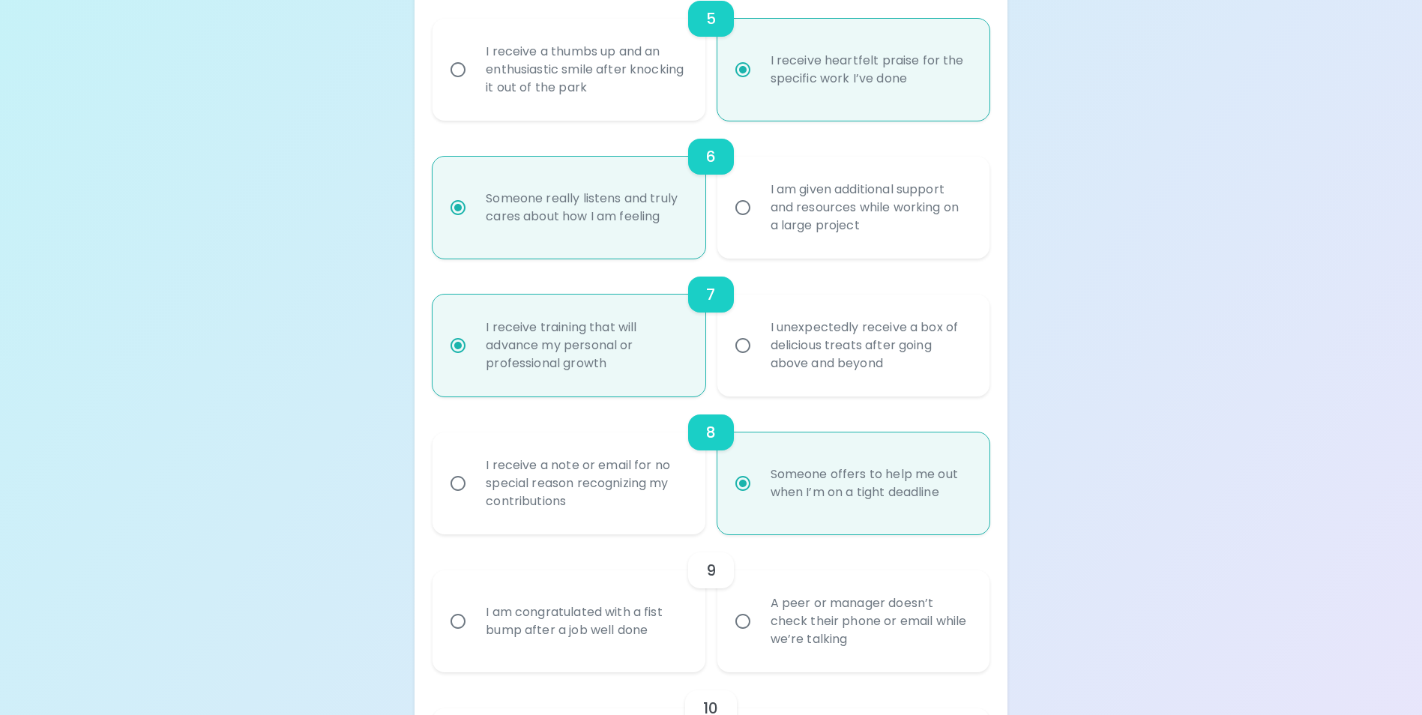
scroll to position [977, 0]
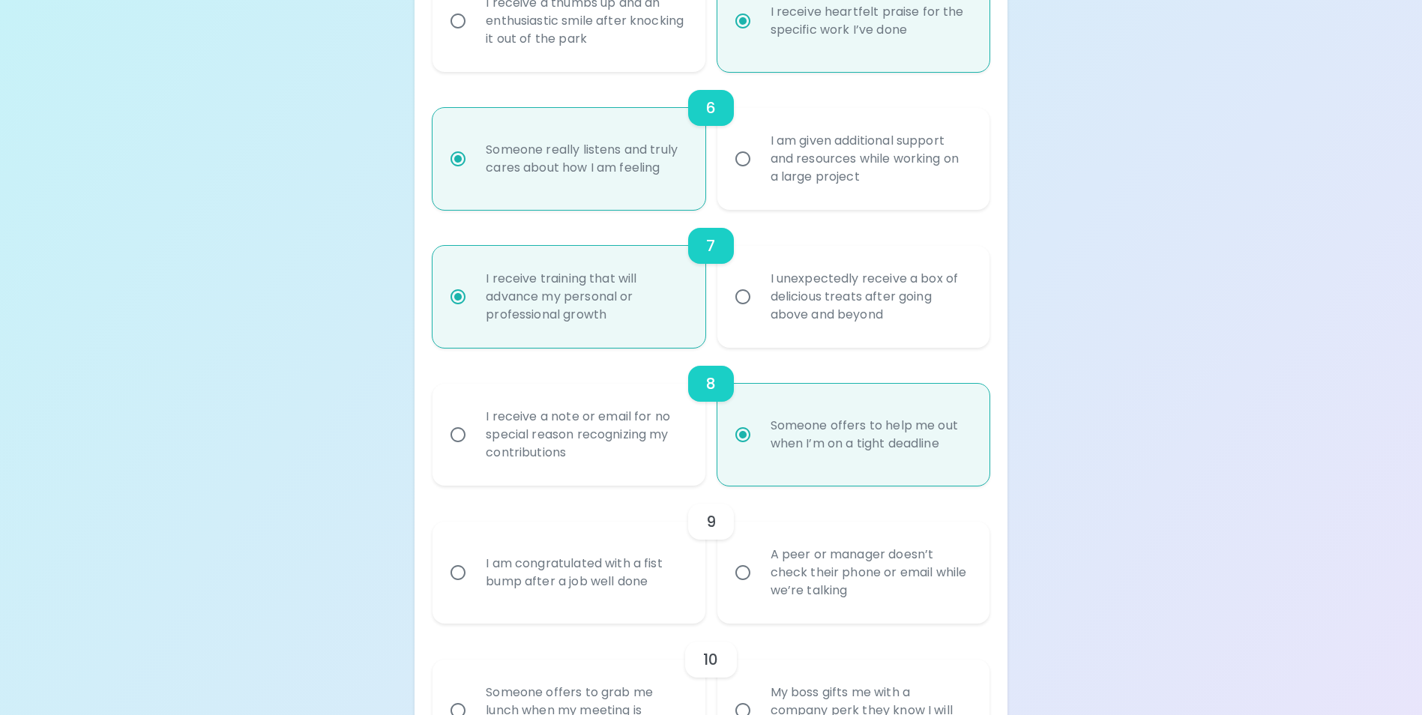
radio input "true"
click at [455, 588] on input "I am congratulated with a fist bump after a job well done" at bounding box center [457, 572] width 31 height 31
radio input "false"
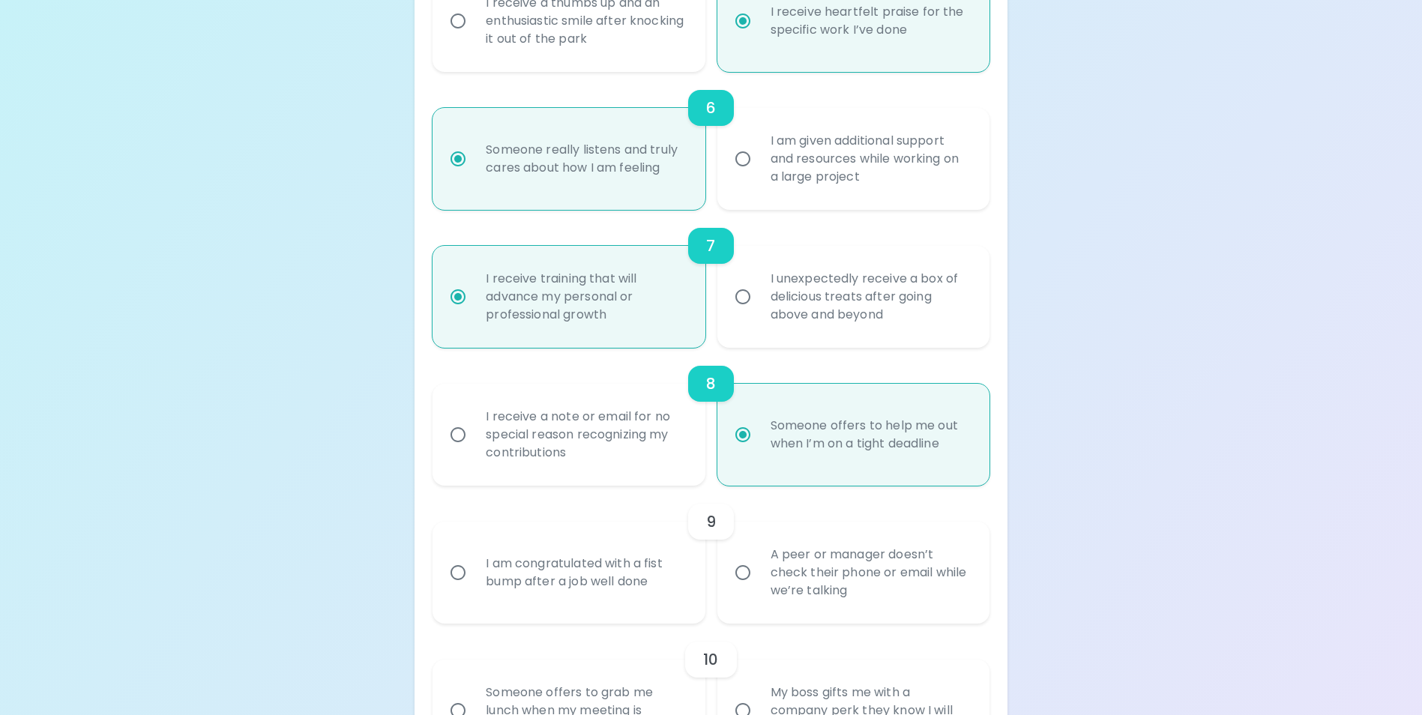
radio input "false"
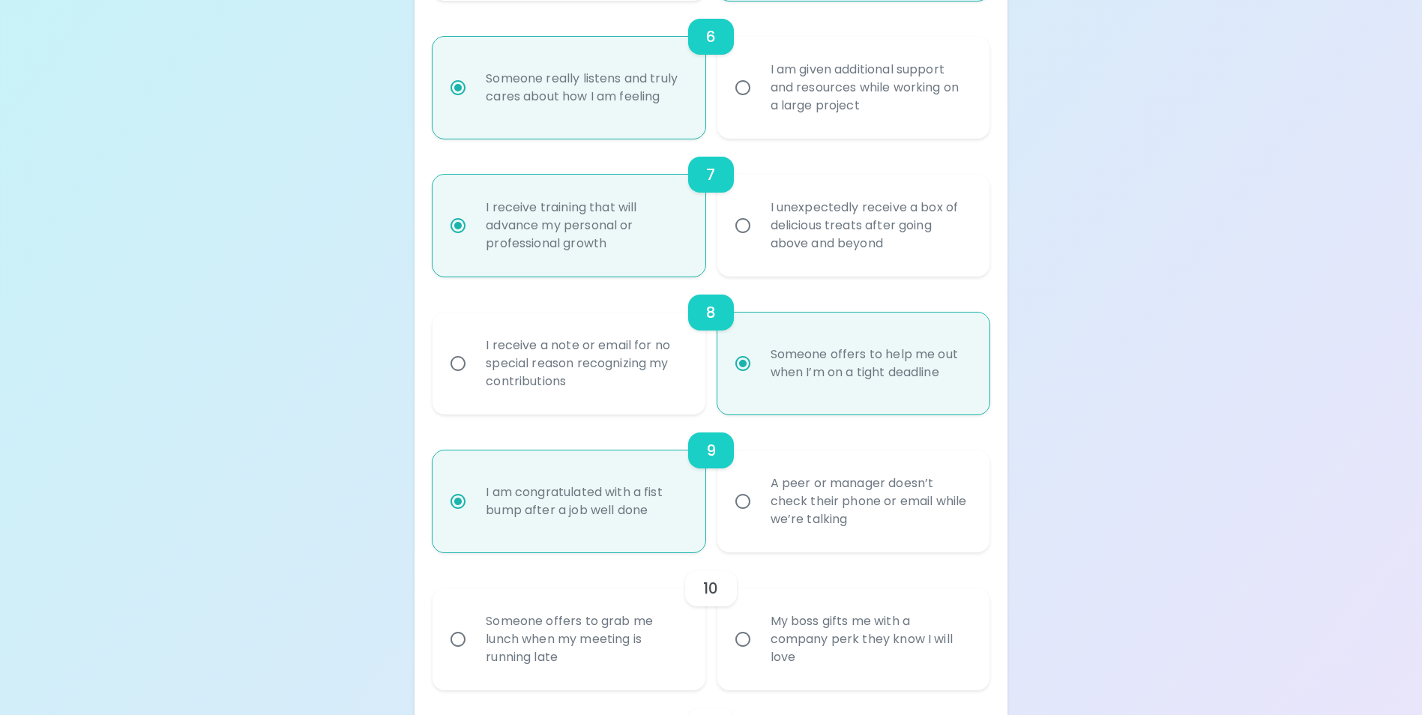
scroll to position [1096, 0]
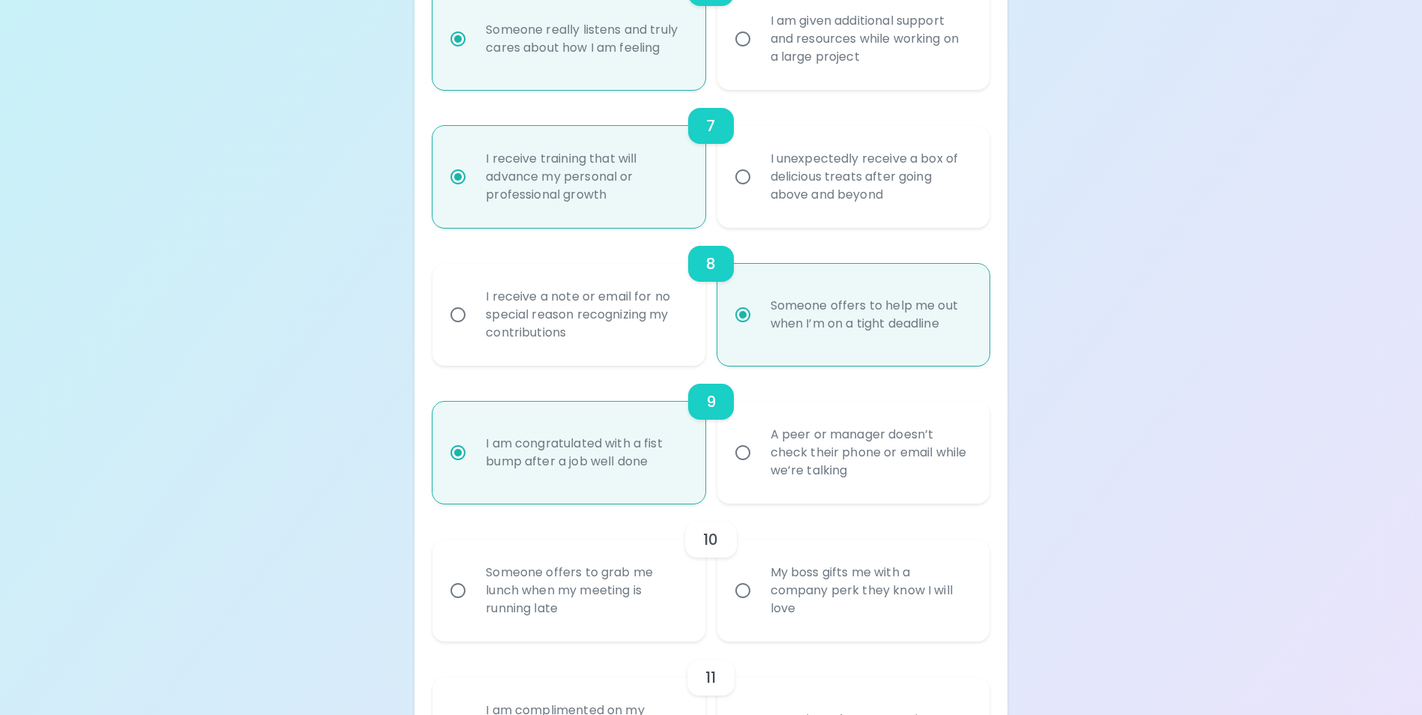
radio input "true"
click at [466, 606] on input "Someone offers to grab me lunch when my meeting is running late" at bounding box center [457, 590] width 31 height 31
radio input "false"
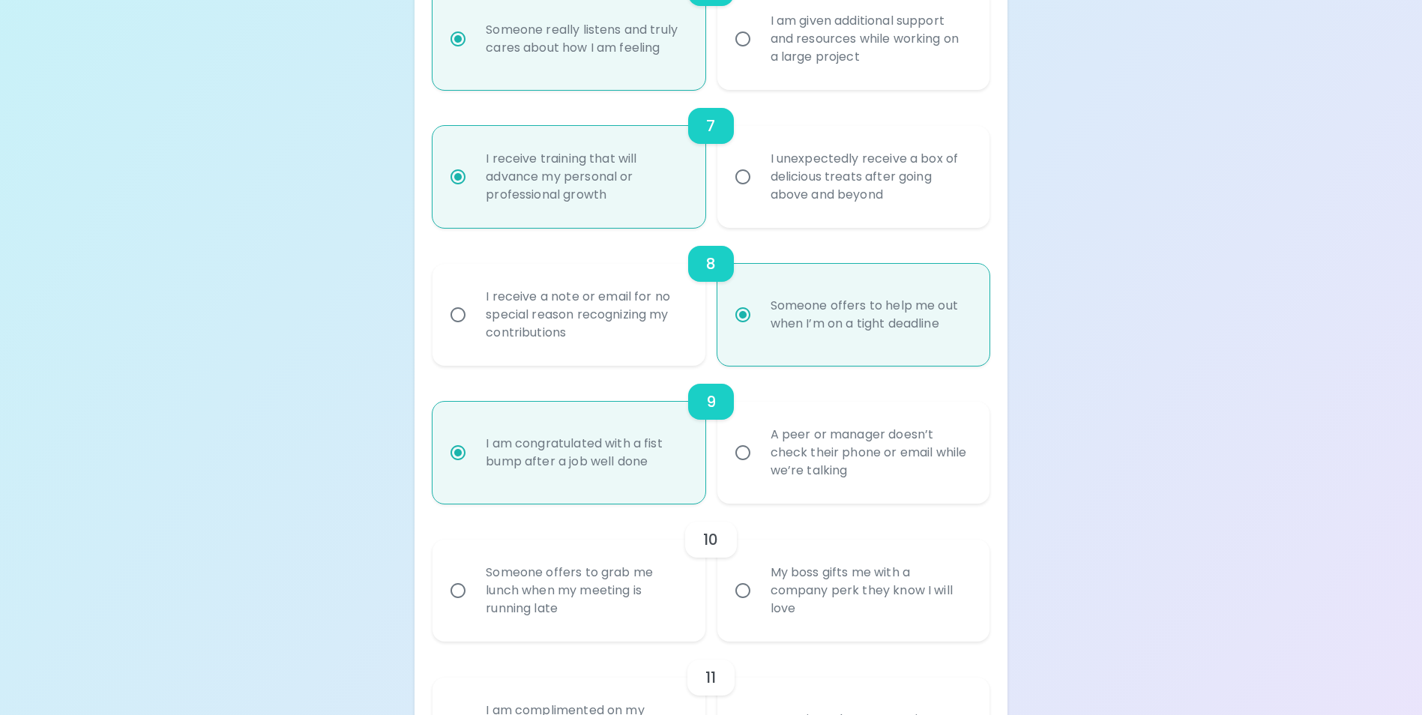
radio input "false"
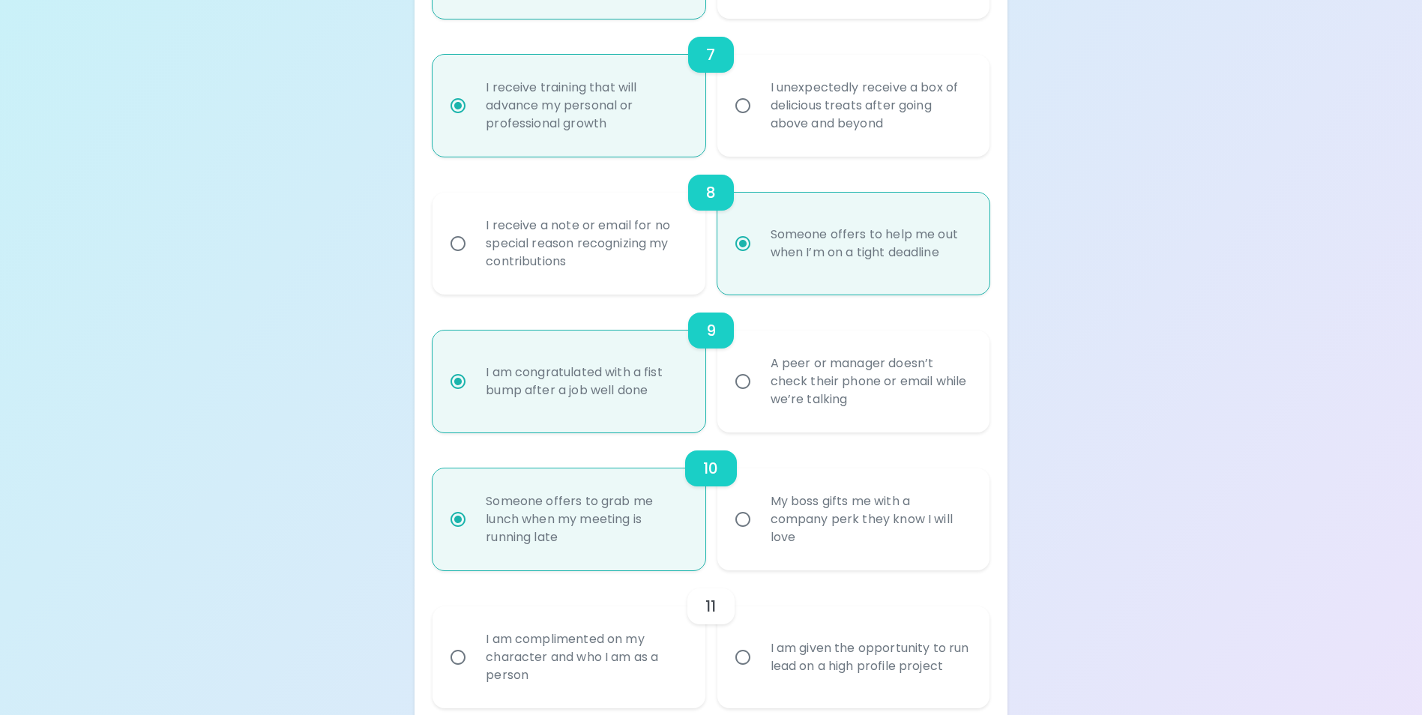
scroll to position [1216, 0]
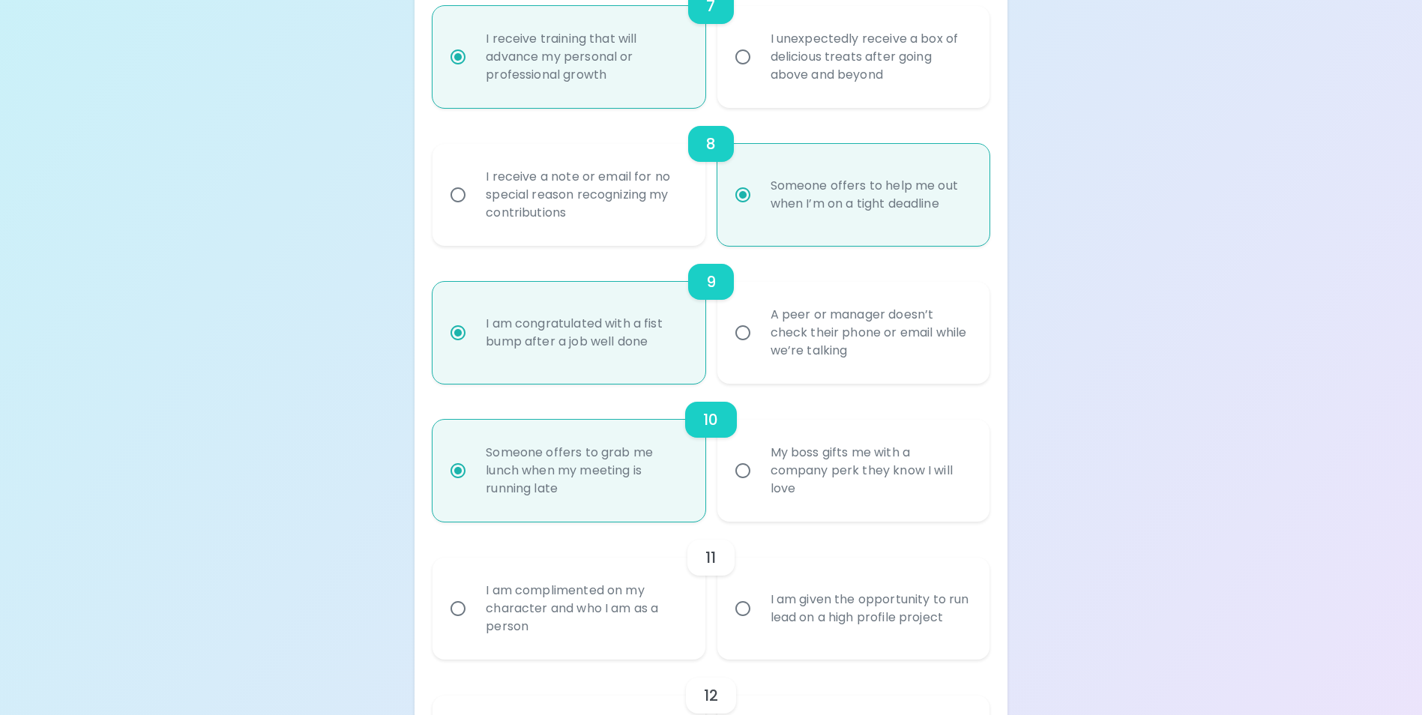
radio input "true"
click at [459, 624] on input "I am complimented on my character and who I am as a person" at bounding box center [457, 608] width 31 height 31
radio input "false"
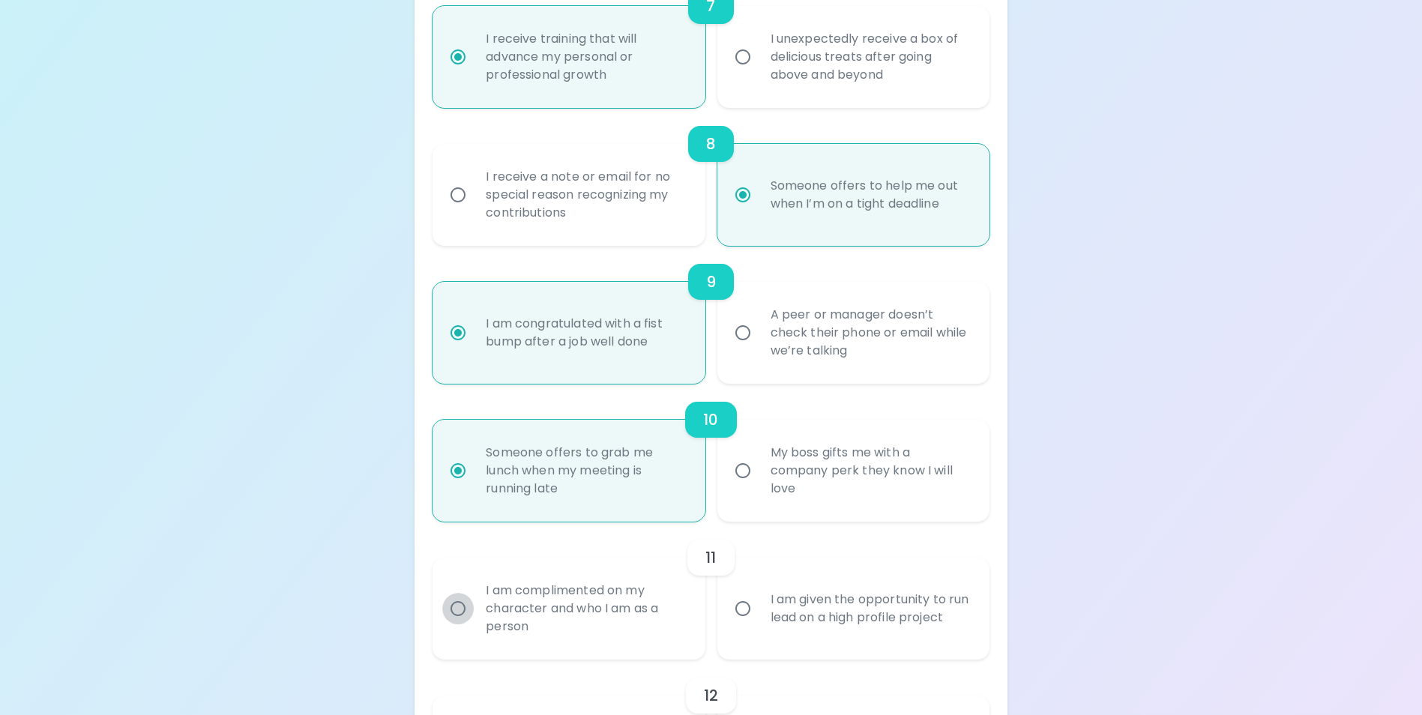
radio input "false"
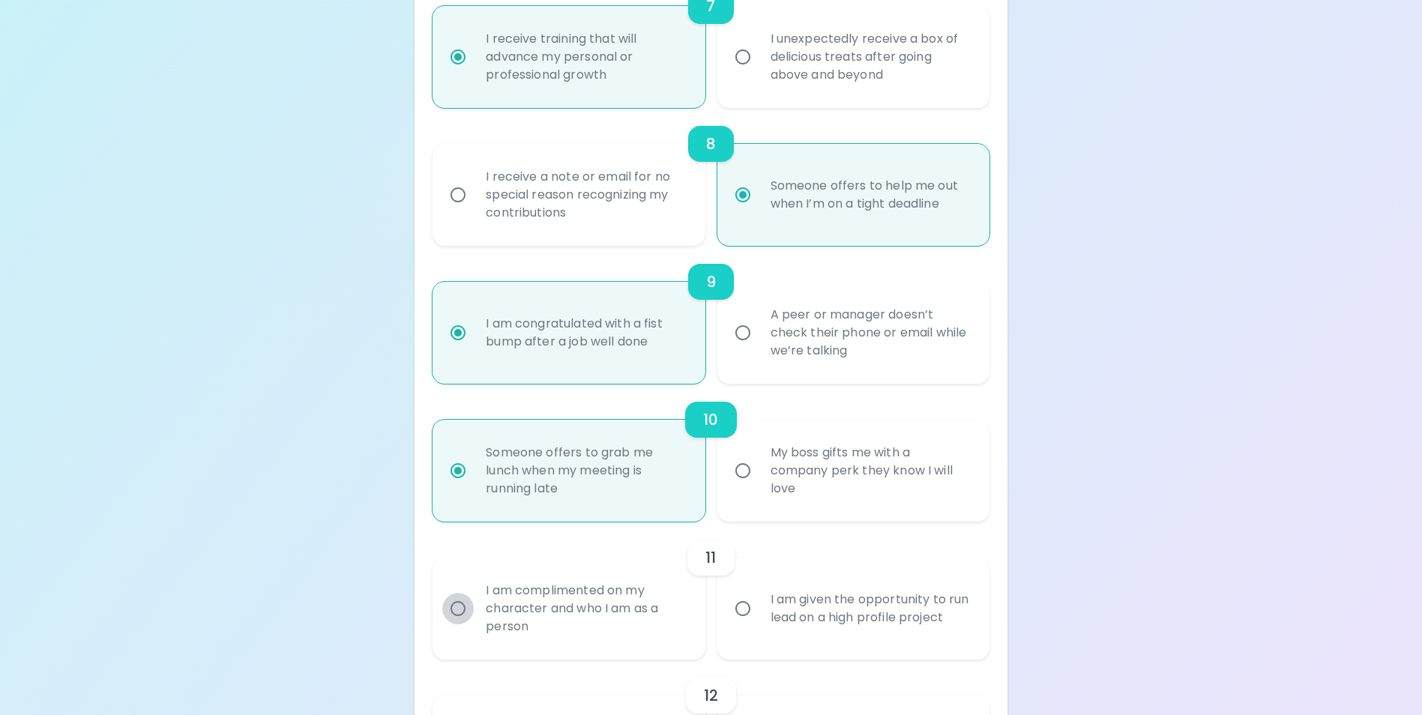
radio input "false"
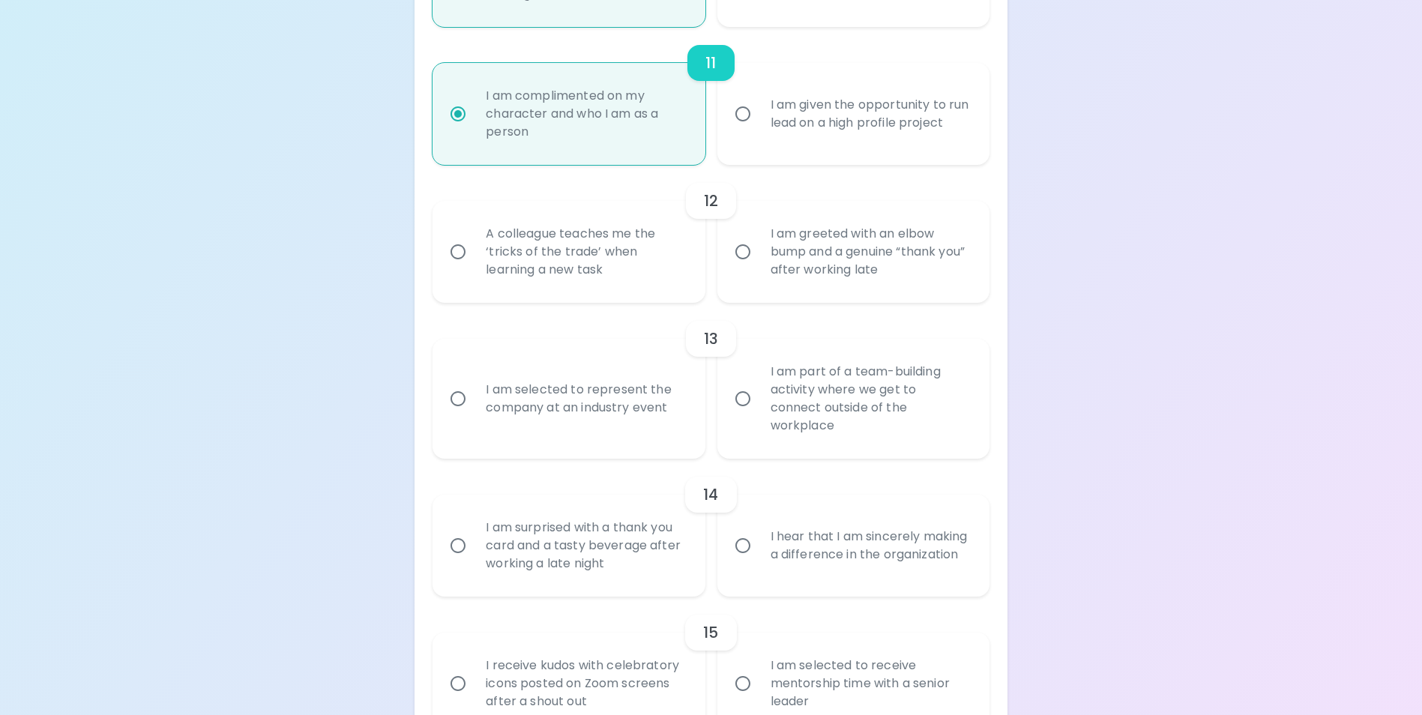
scroll to position [1786, 0]
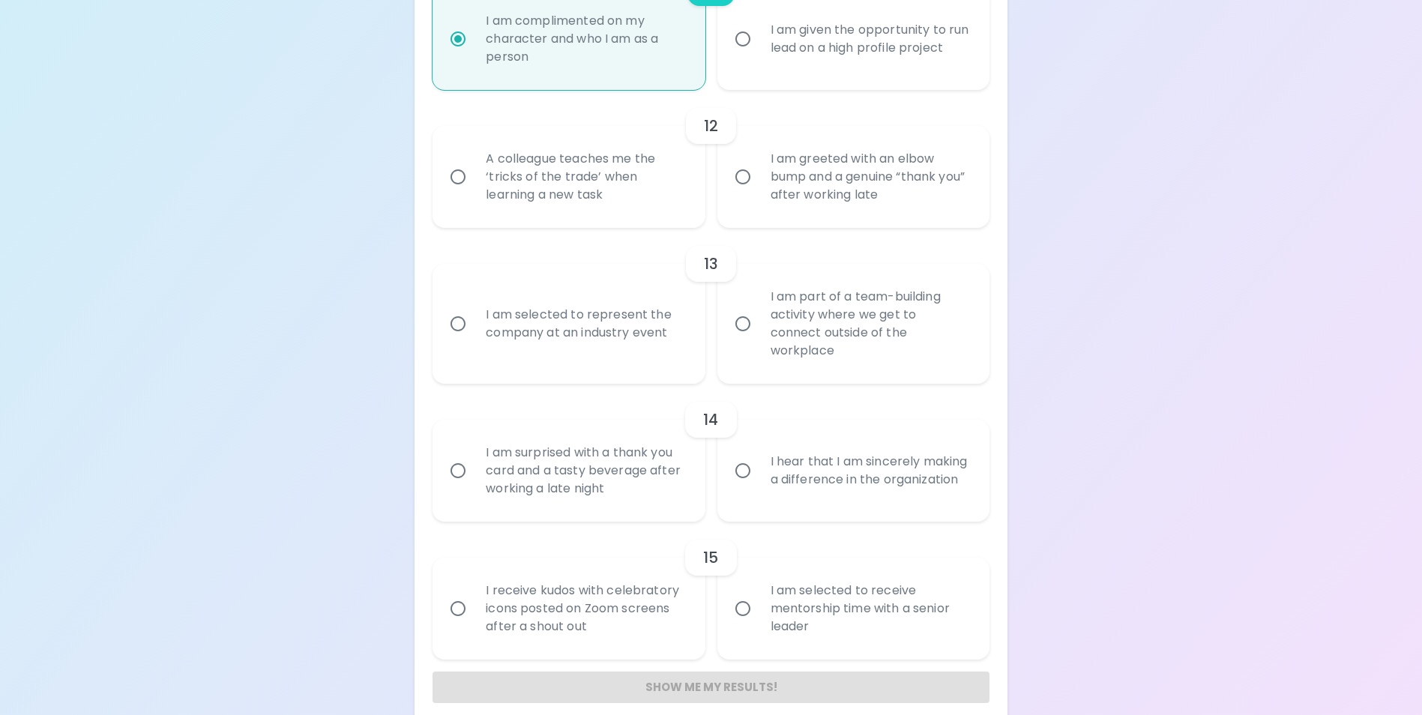
radio input "true"
click at [454, 193] on input "A colleague teaches me the ‘tricks of the trade’ when learning a new task" at bounding box center [457, 176] width 31 height 31
radio input "false"
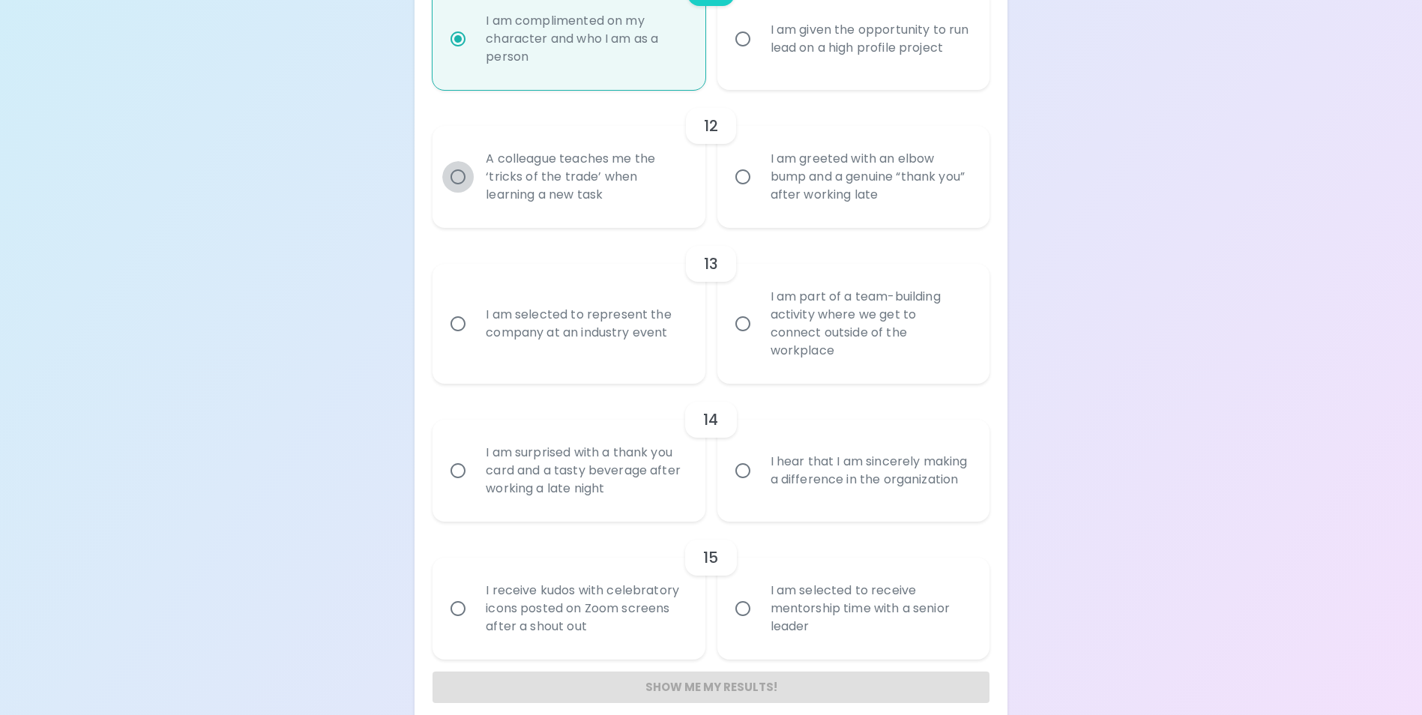
radio input "false"
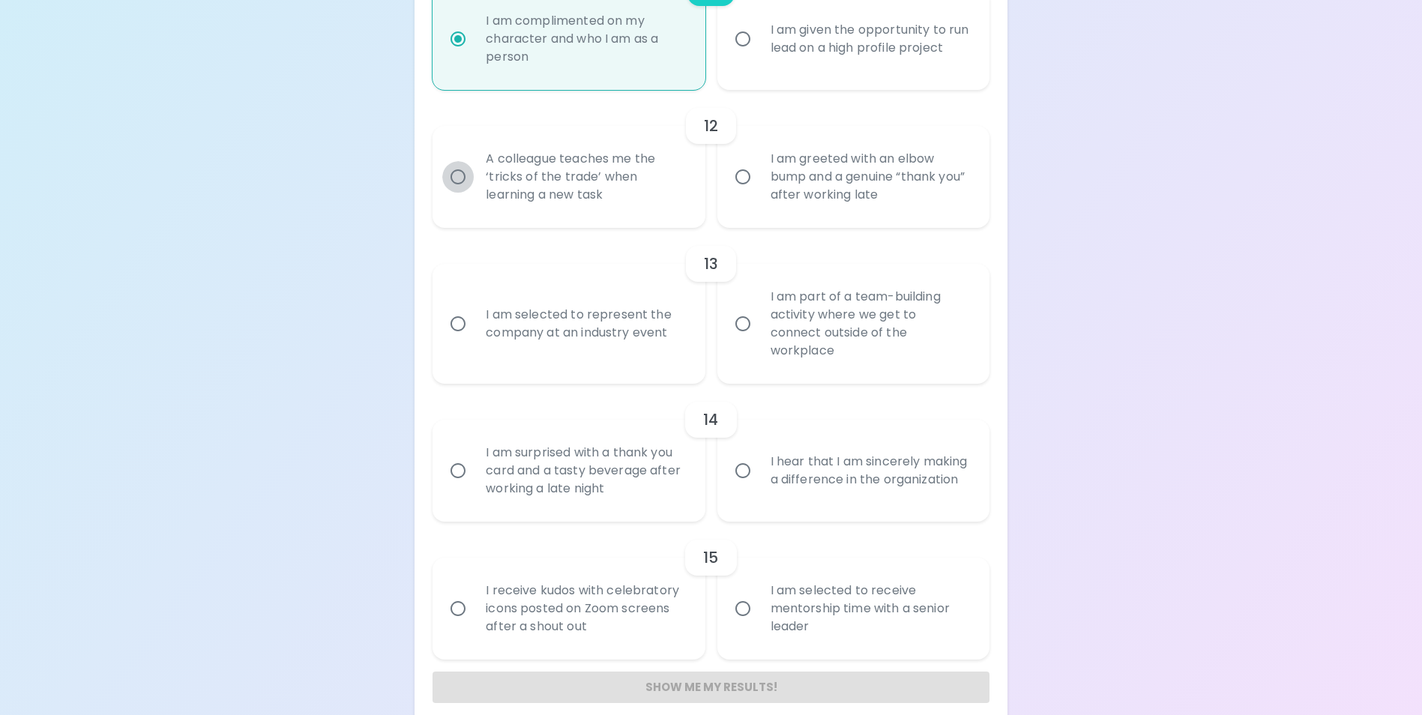
radio input "false"
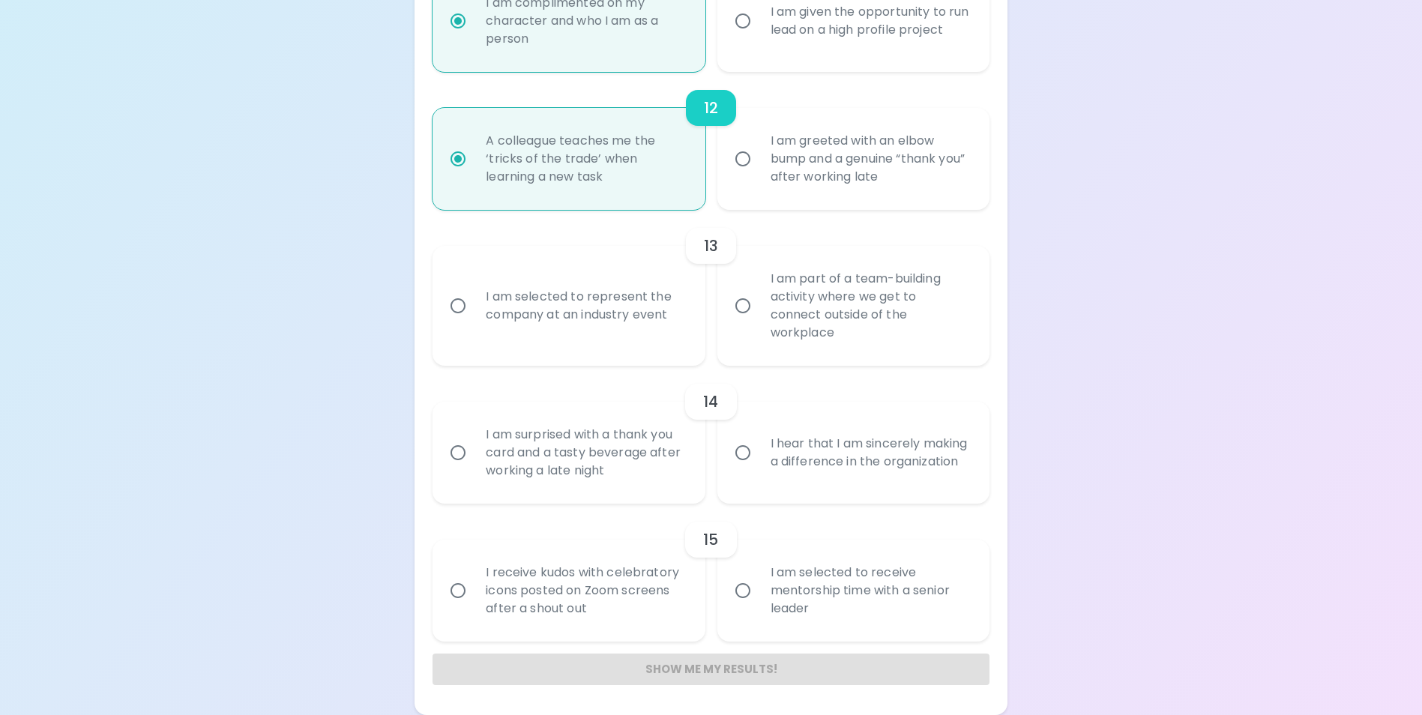
radio input "true"
click at [743, 310] on input "I am part of a team-building activity where we get to connect outside of the wo…" at bounding box center [742, 305] width 31 height 31
radio input "false"
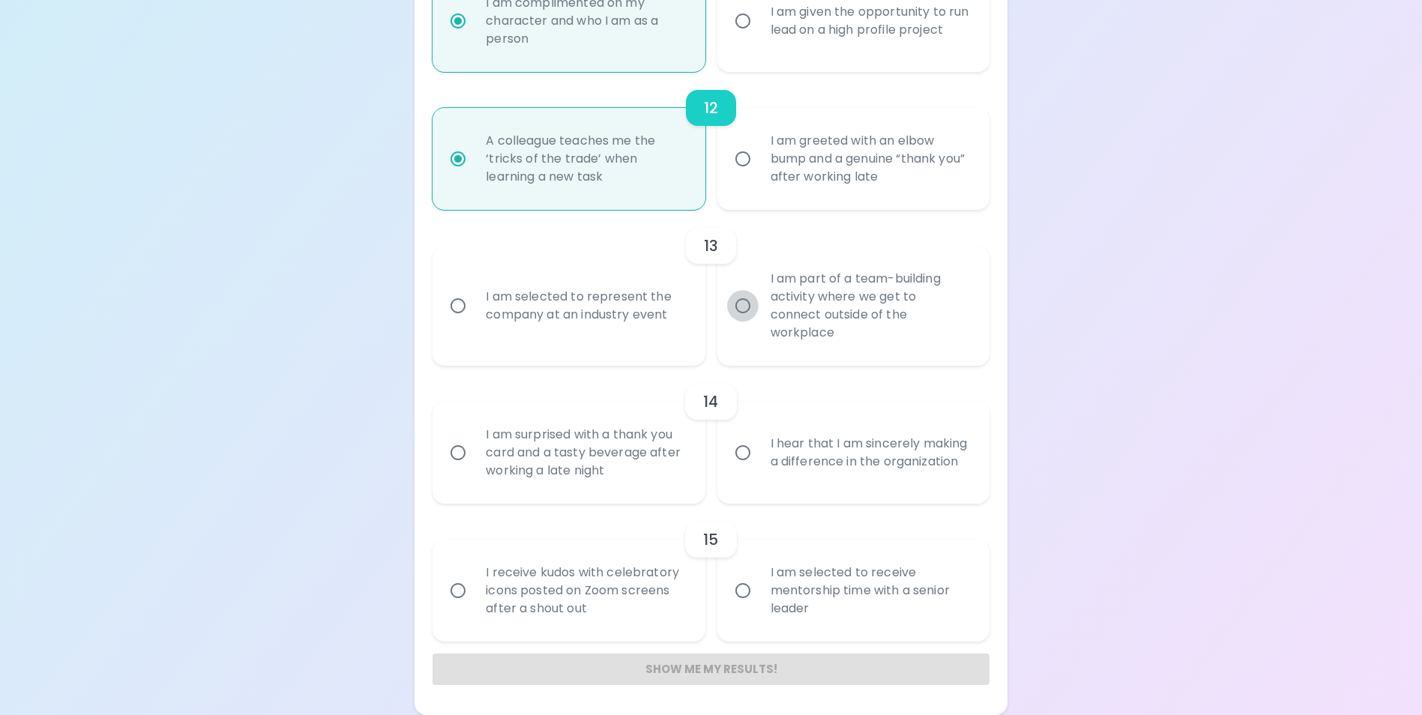
radio input "false"
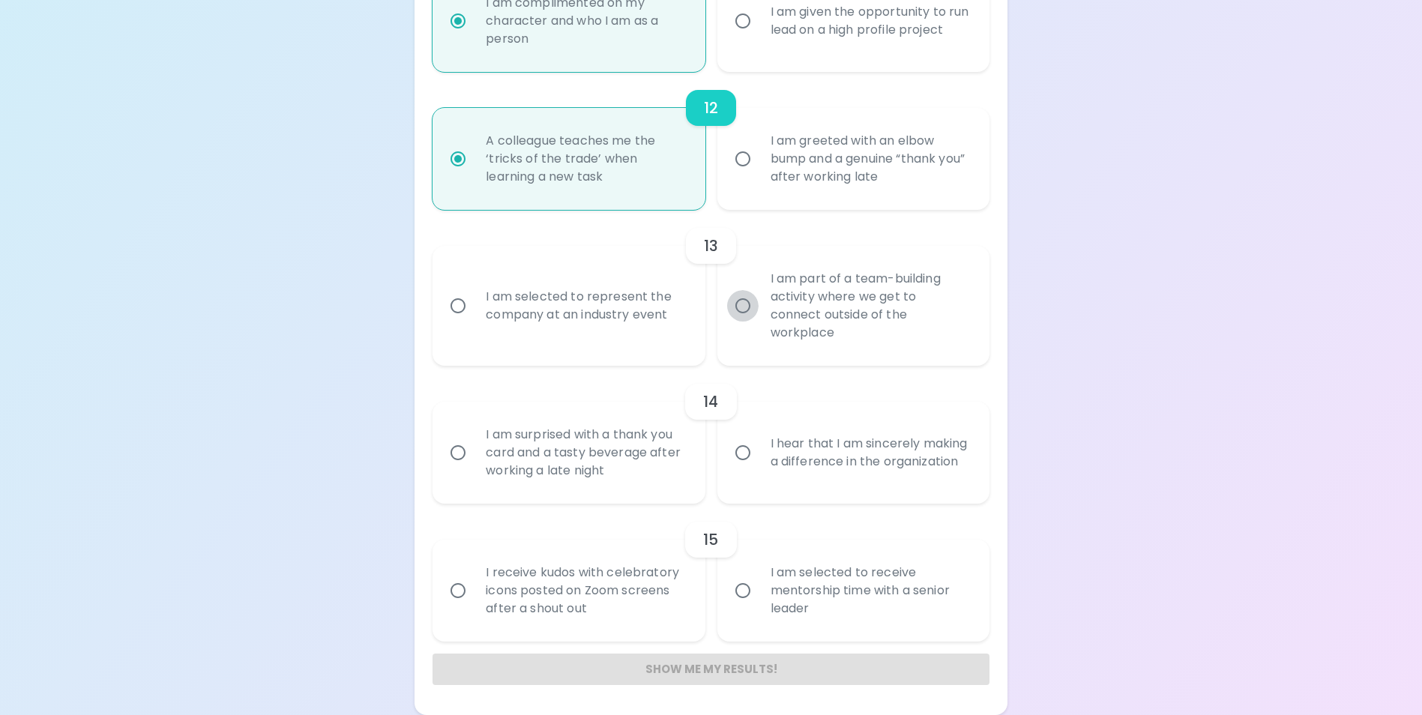
radio input "false"
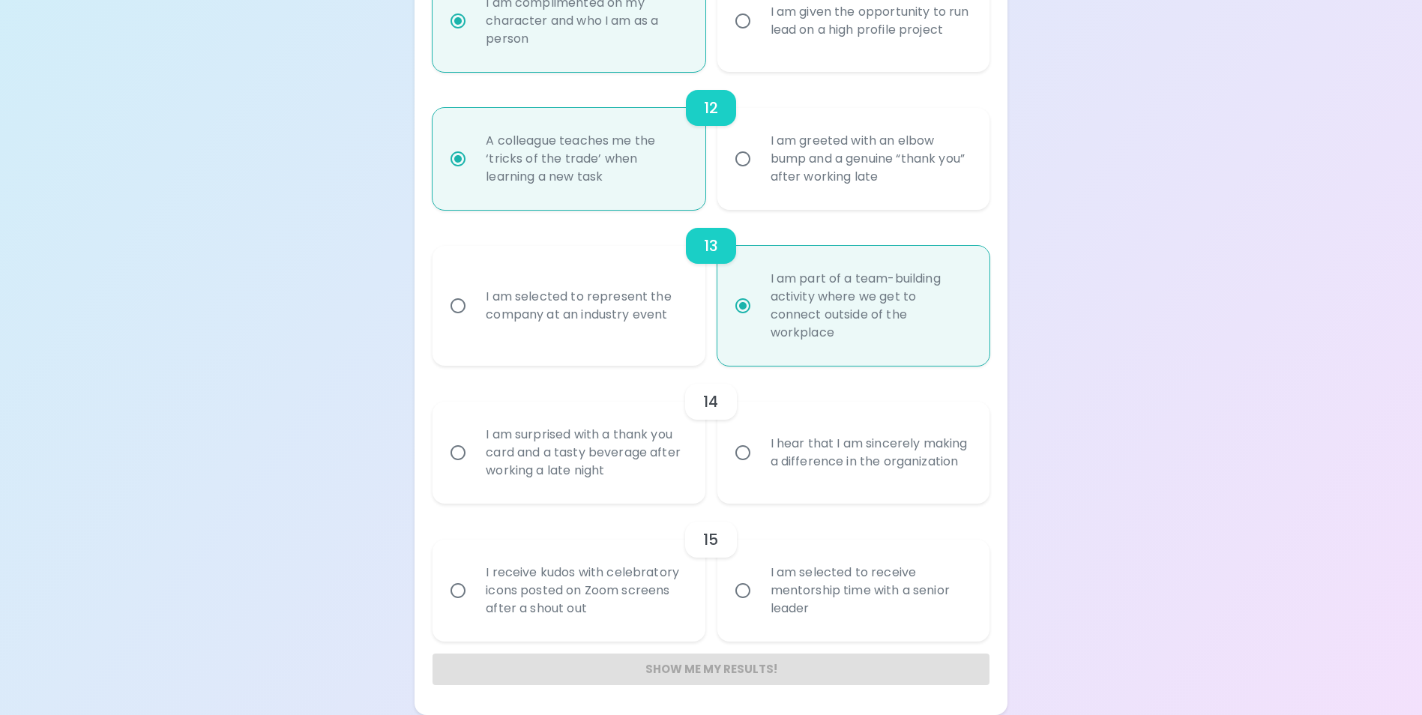
radio input "true"
click at [744, 456] on input "I hear that I am sincerely making a difference in the organization" at bounding box center [742, 452] width 31 height 31
radio input "false"
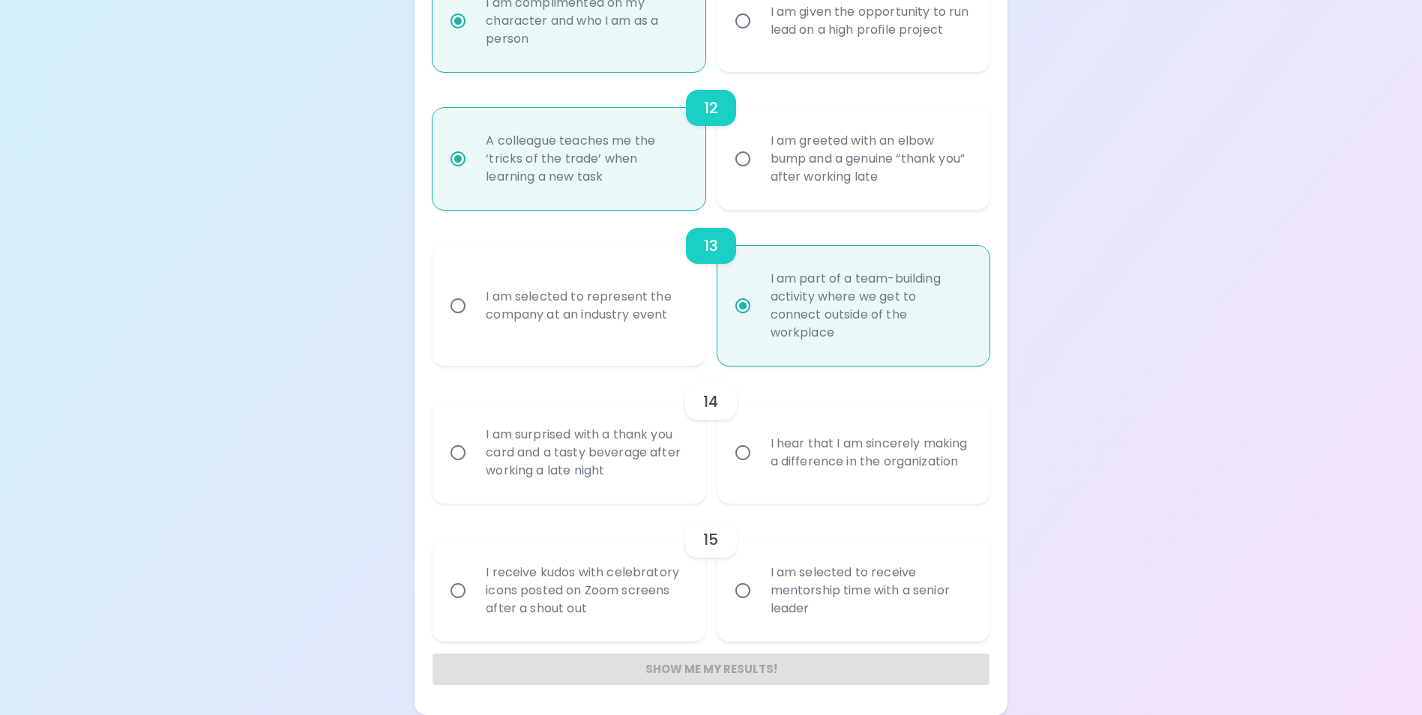
radio input "false"
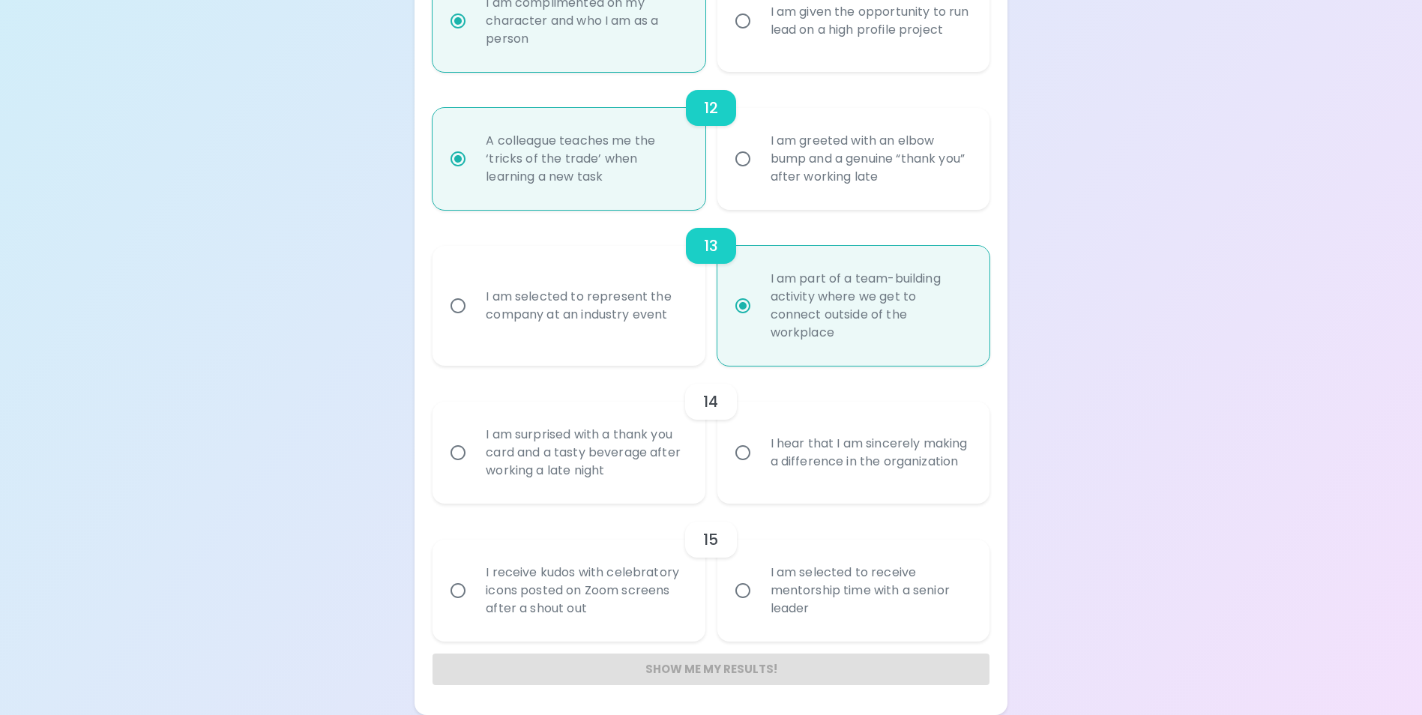
radio input "false"
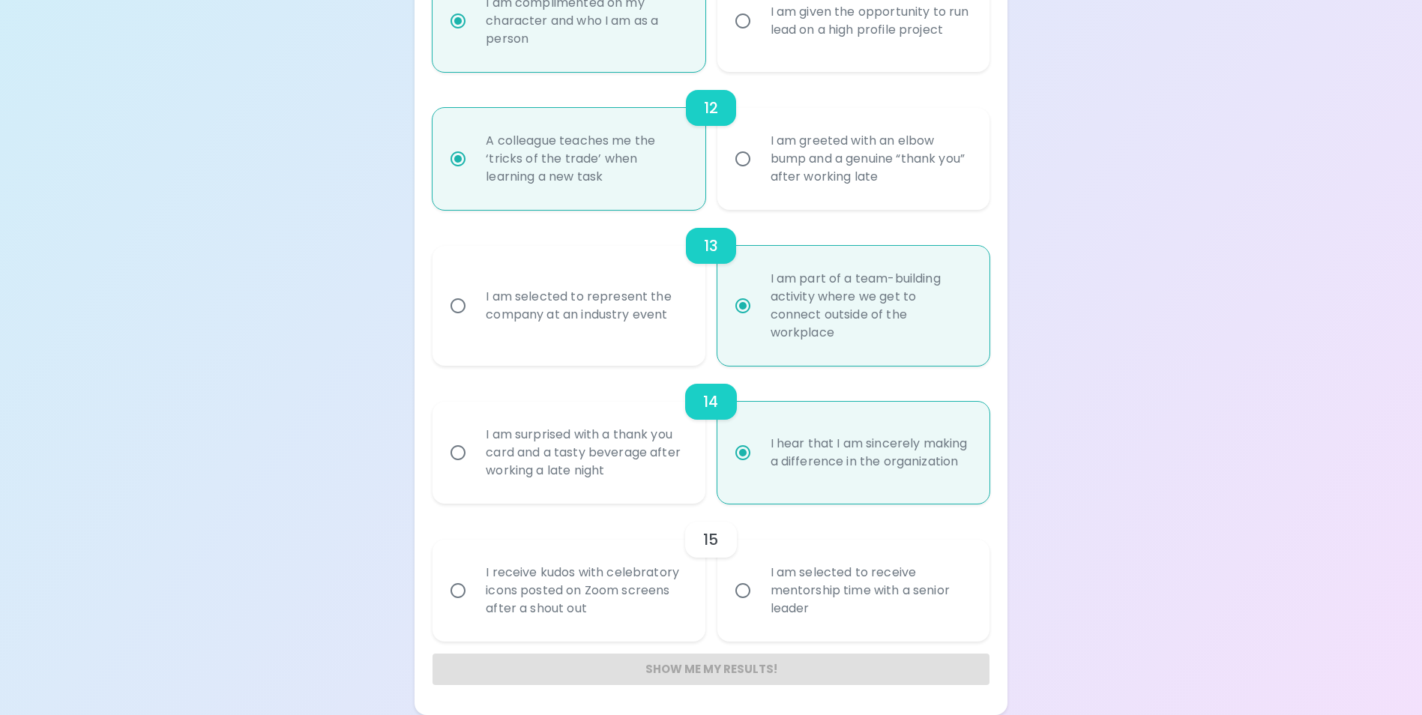
radio input "true"
click at [471, 596] on input "I receive kudos with celebratory icons posted on Zoom screens after a shout out" at bounding box center [457, 590] width 31 height 31
radio input "false"
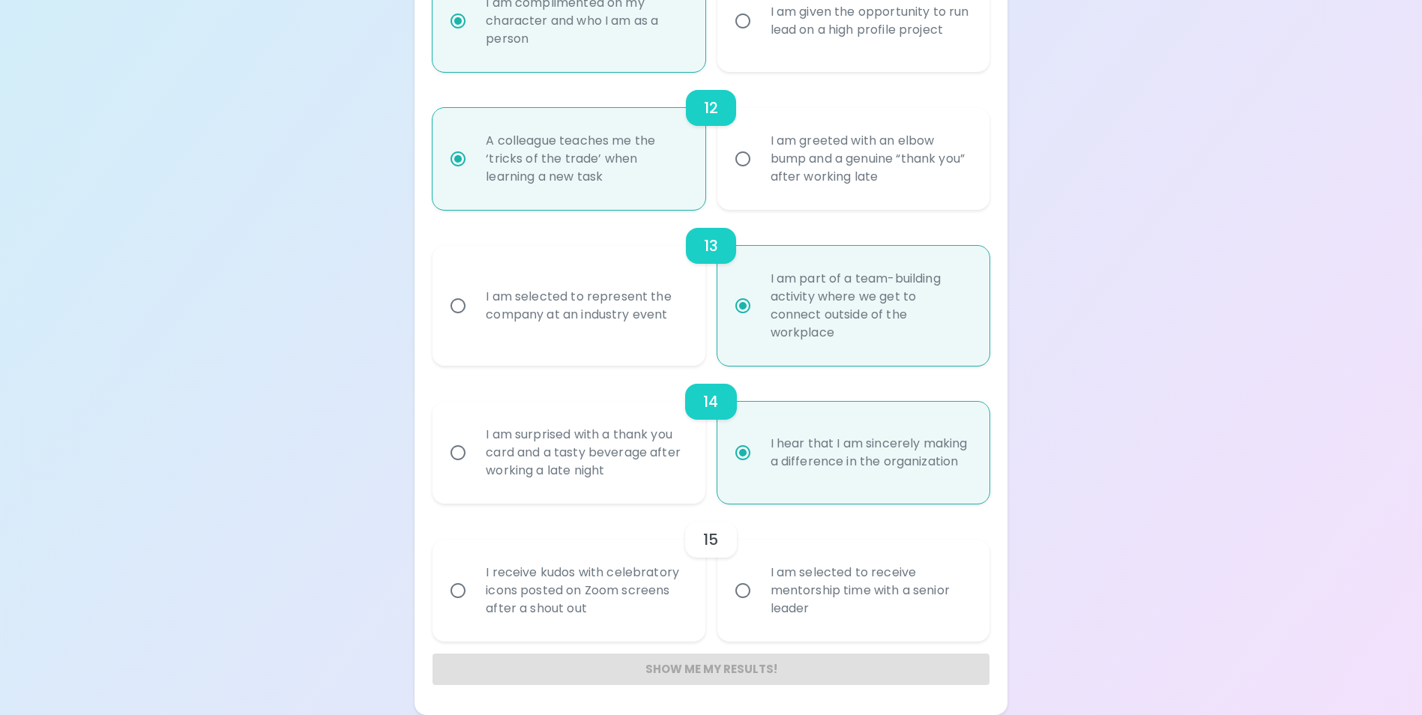
radio input "false"
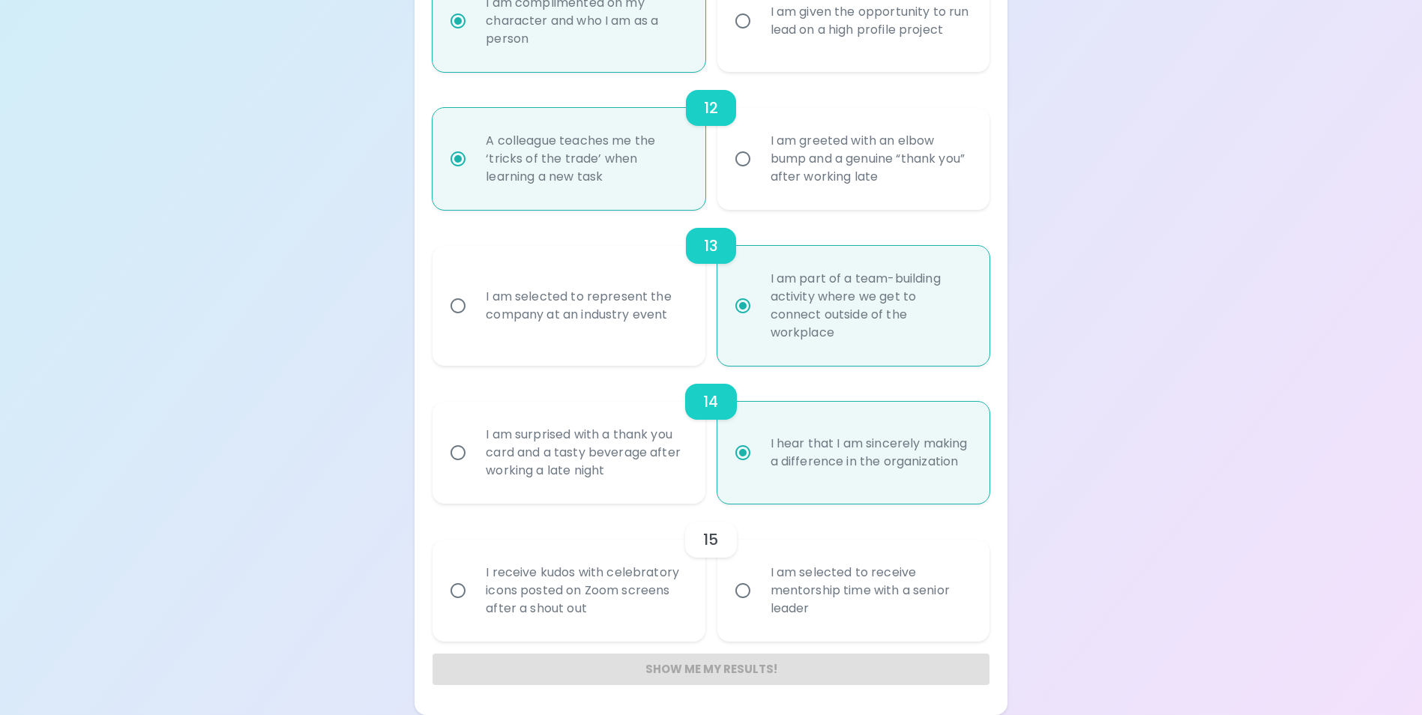
radio input "false"
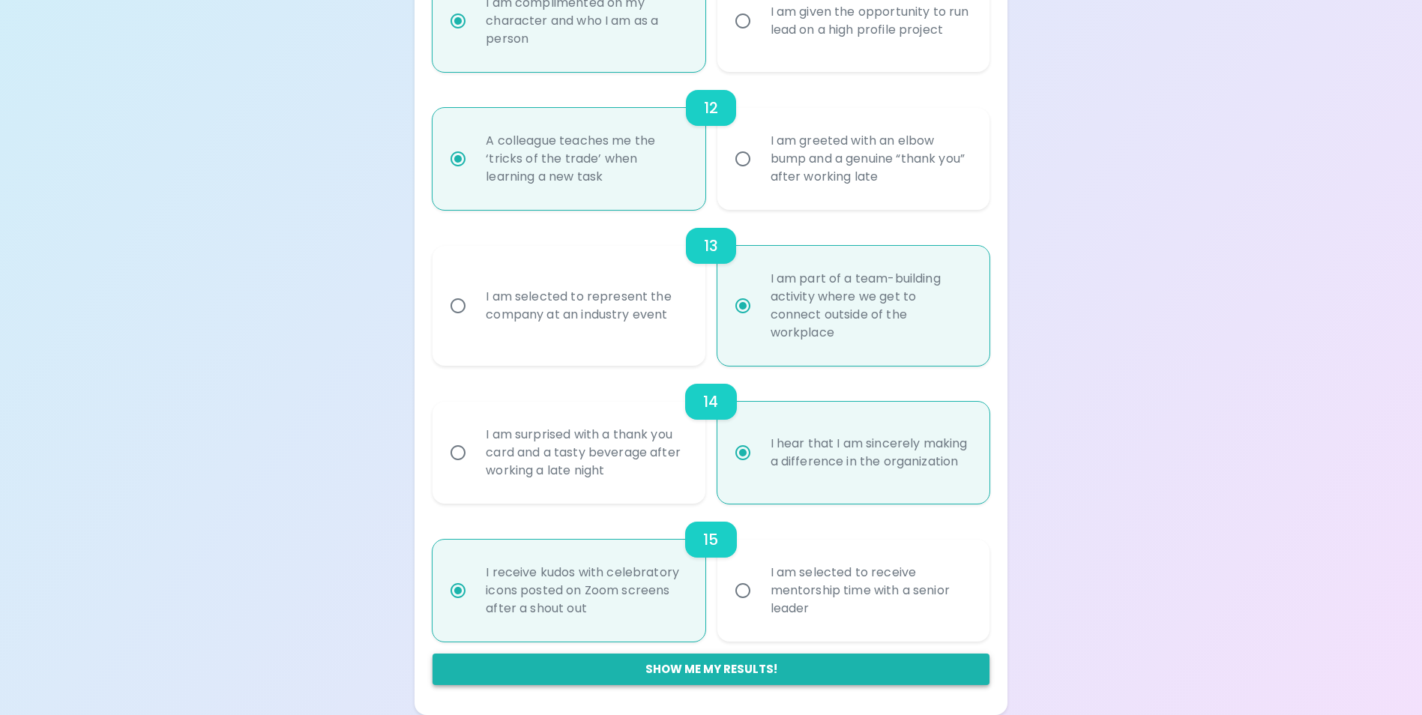
radio input "true"
click at [719, 677] on button "Show me my results!" at bounding box center [710, 669] width 556 height 31
radio input "false"
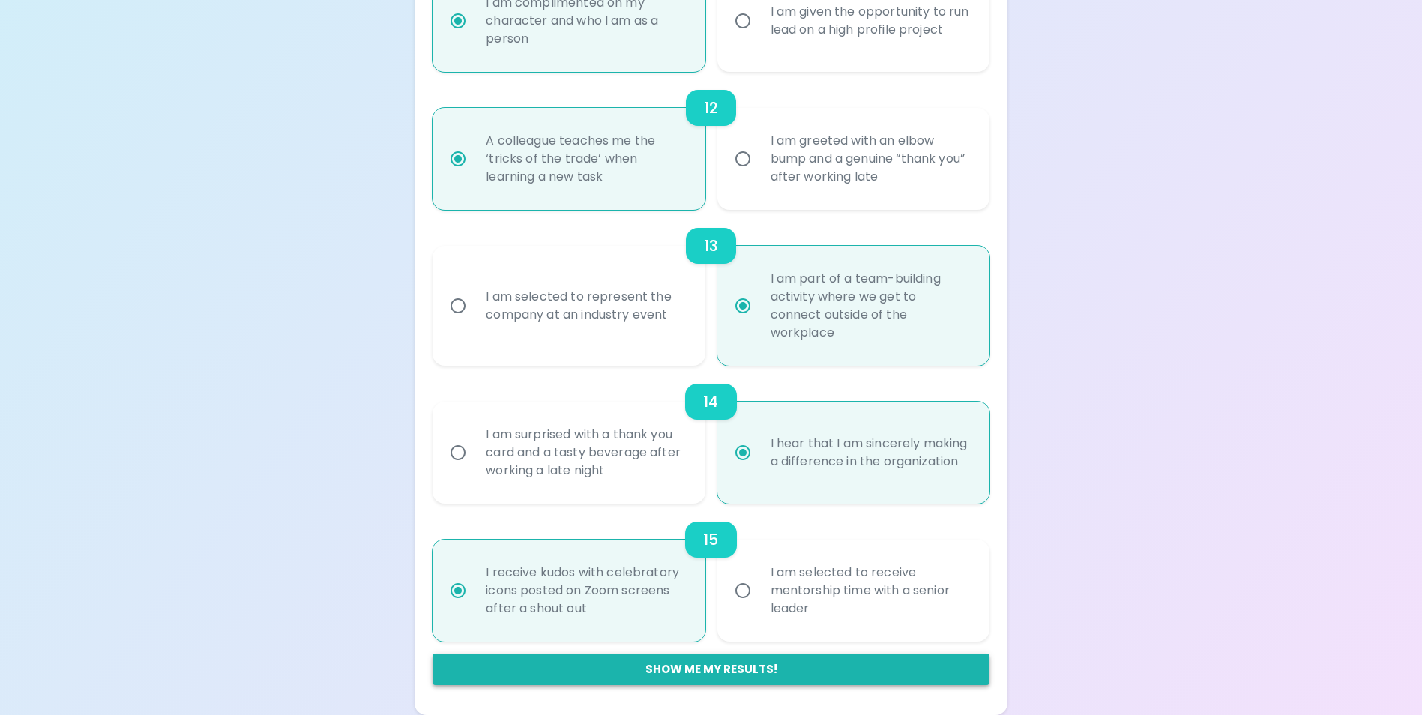
radio input "false"
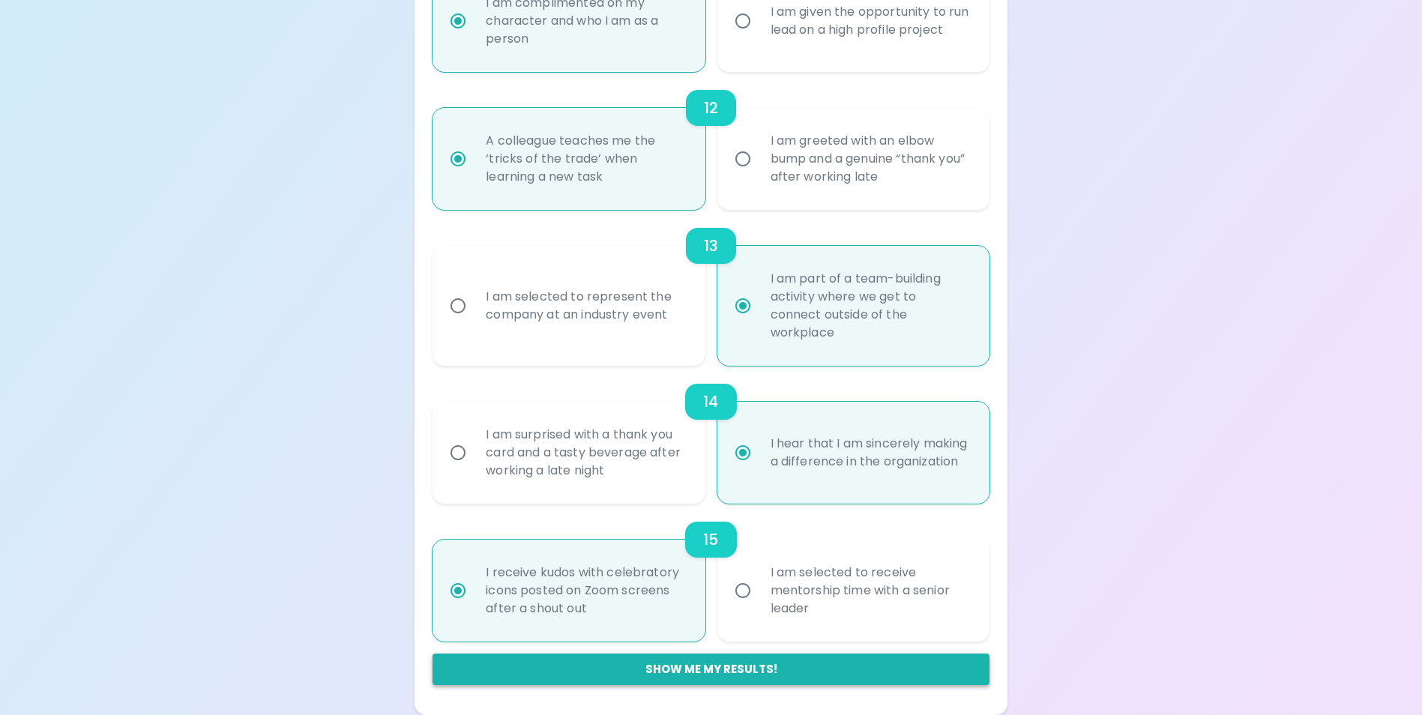
radio input "false"
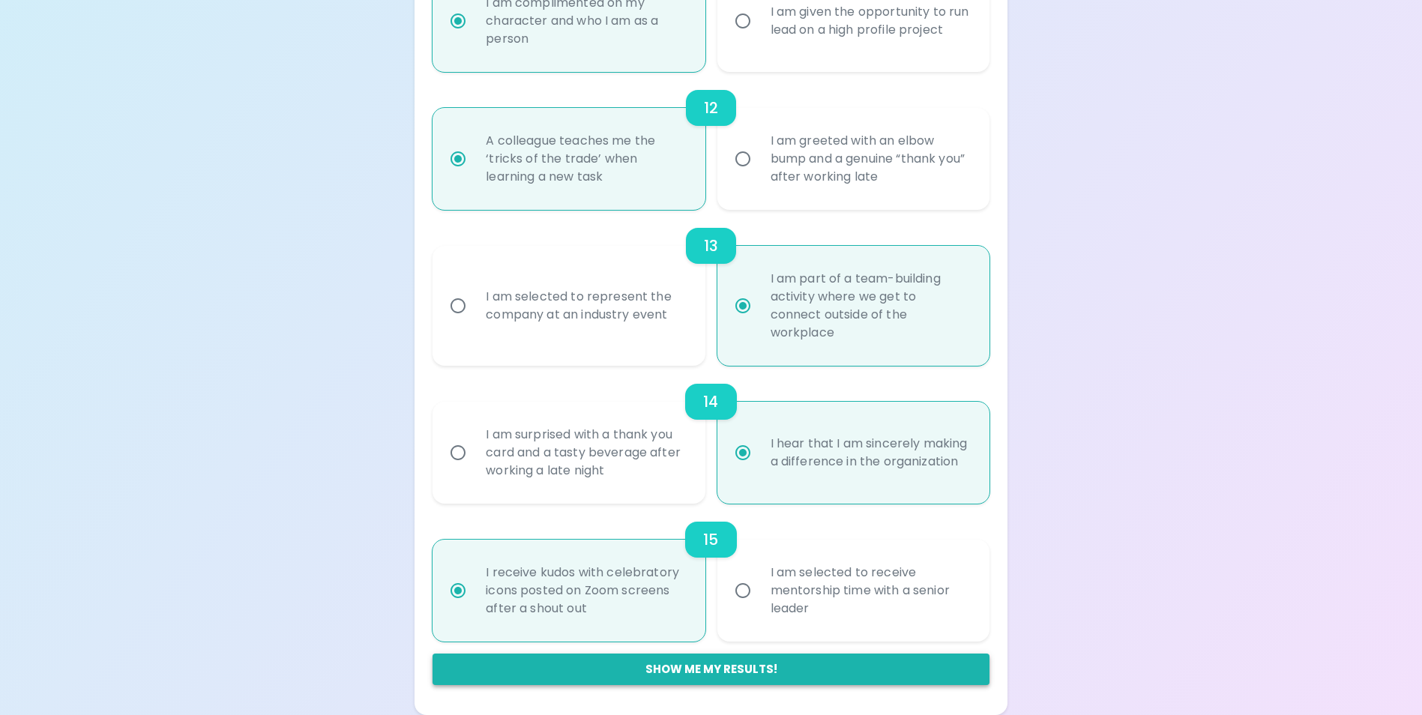
radio input "false"
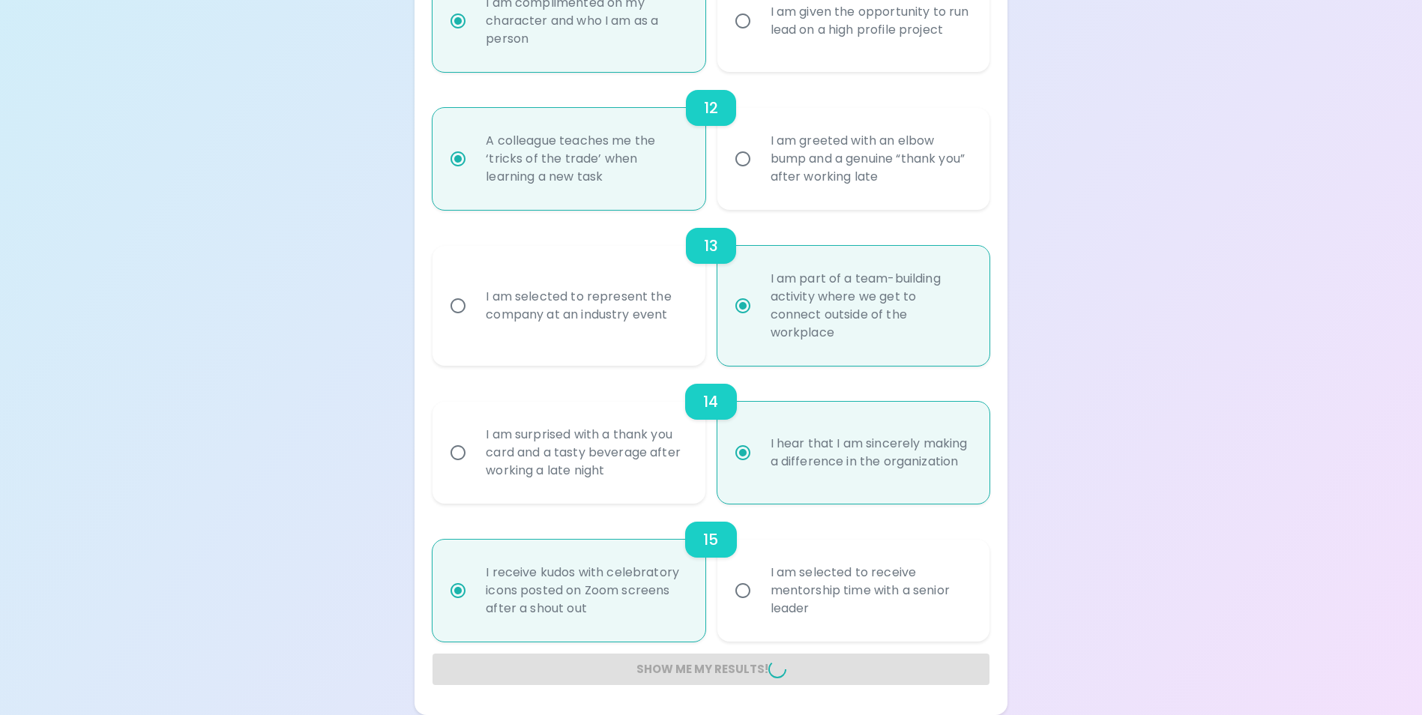
radio input "false"
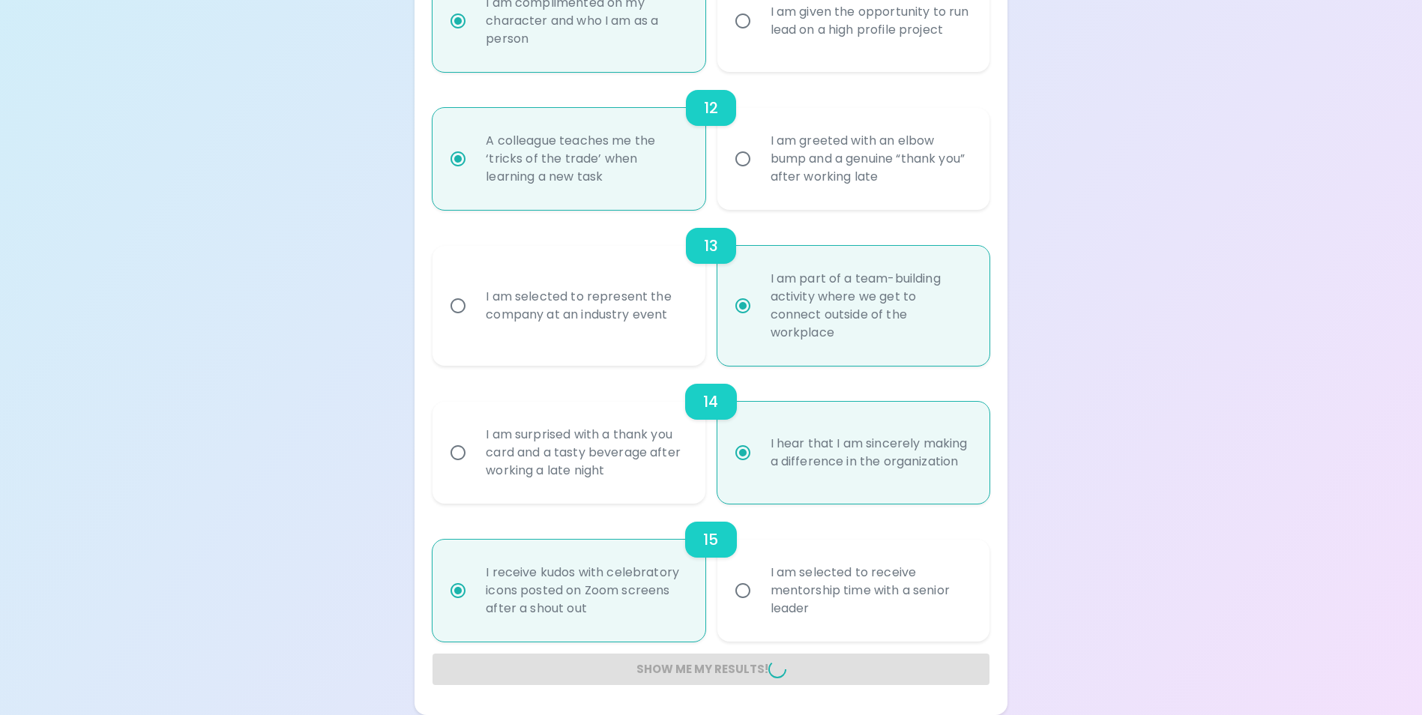
radio input "false"
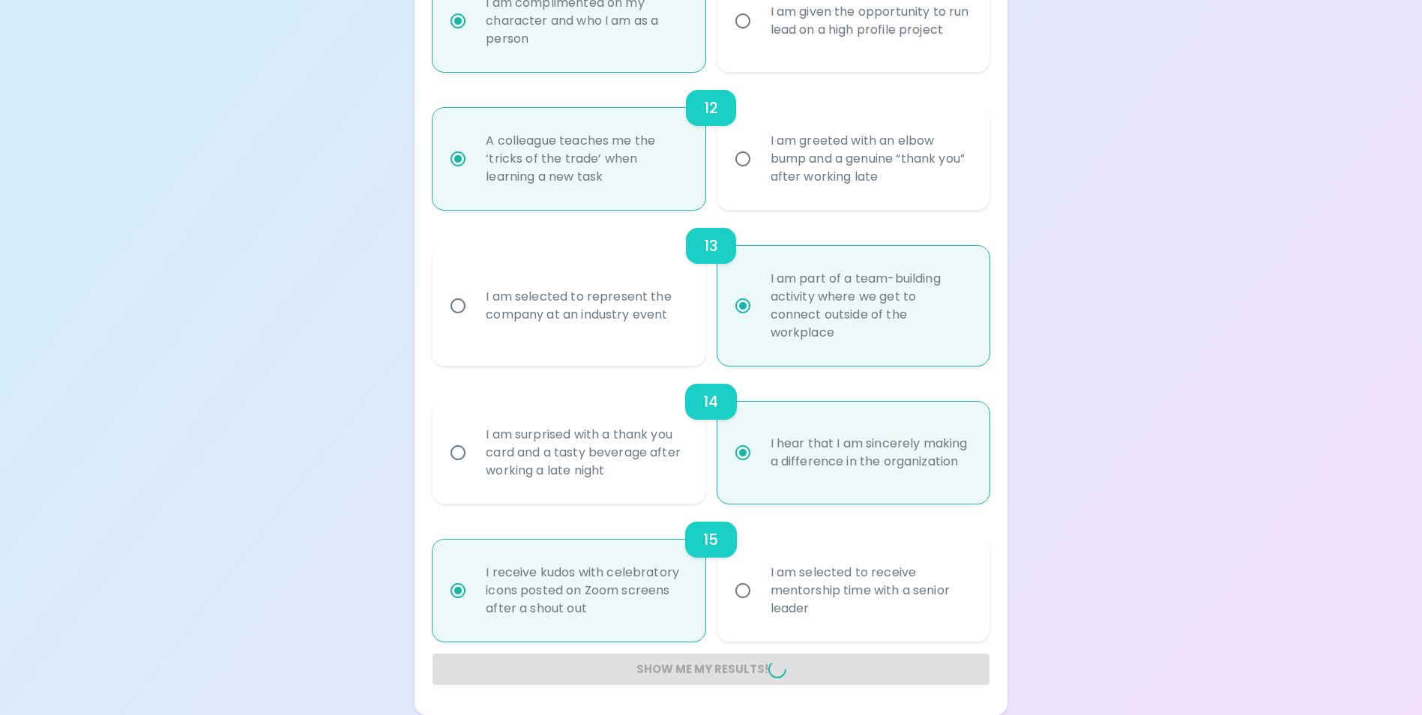
radio input "false"
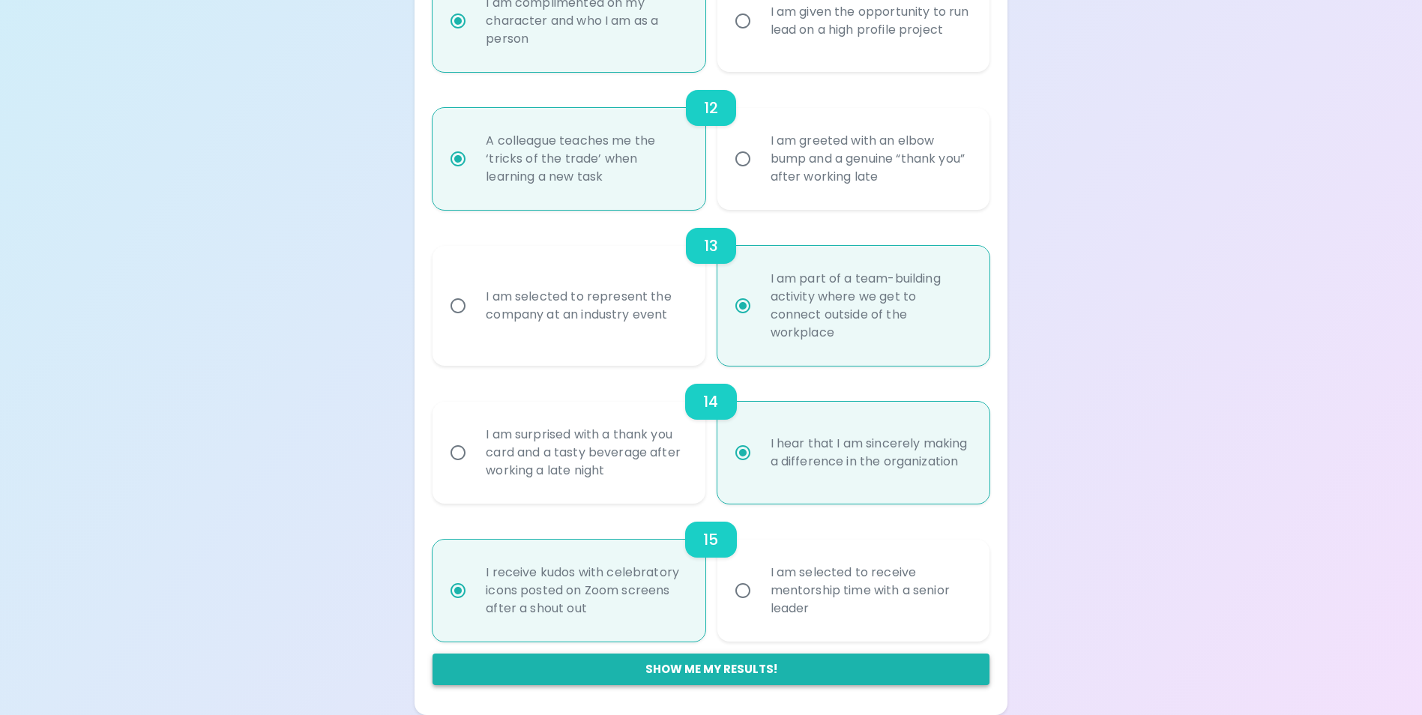
scroll to position [914, 0]
